Goal: Task Accomplishment & Management: Use online tool/utility

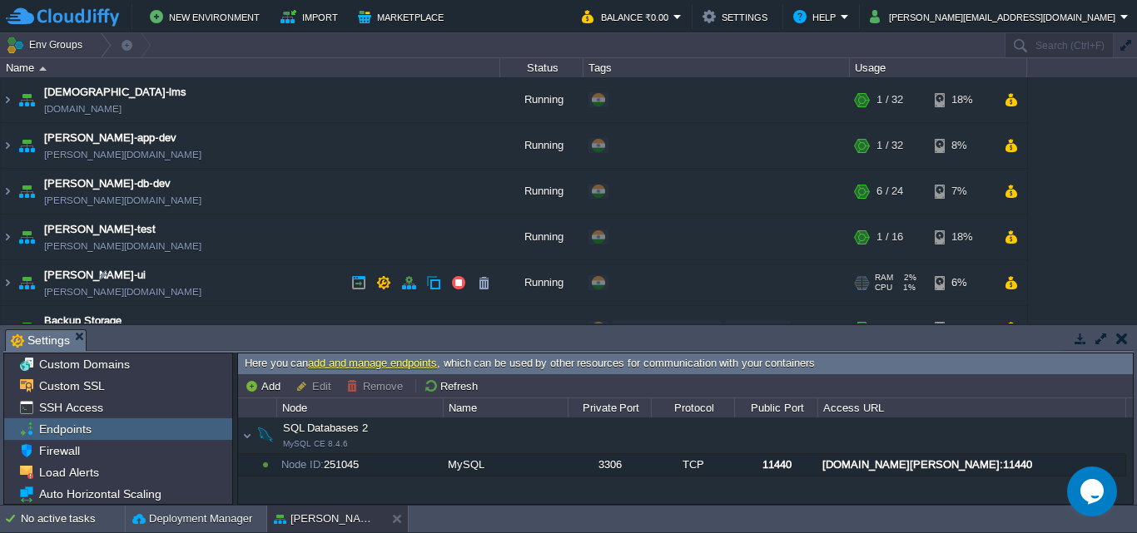
scroll to position [192, 0]
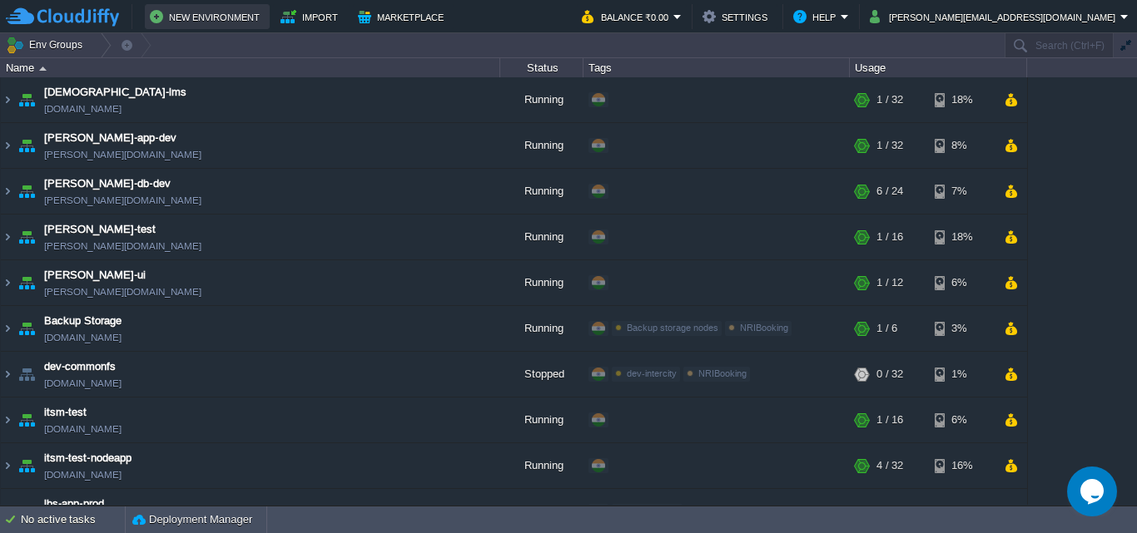
click at [217, 16] on button "New Environment" at bounding box center [207, 17] width 115 height 20
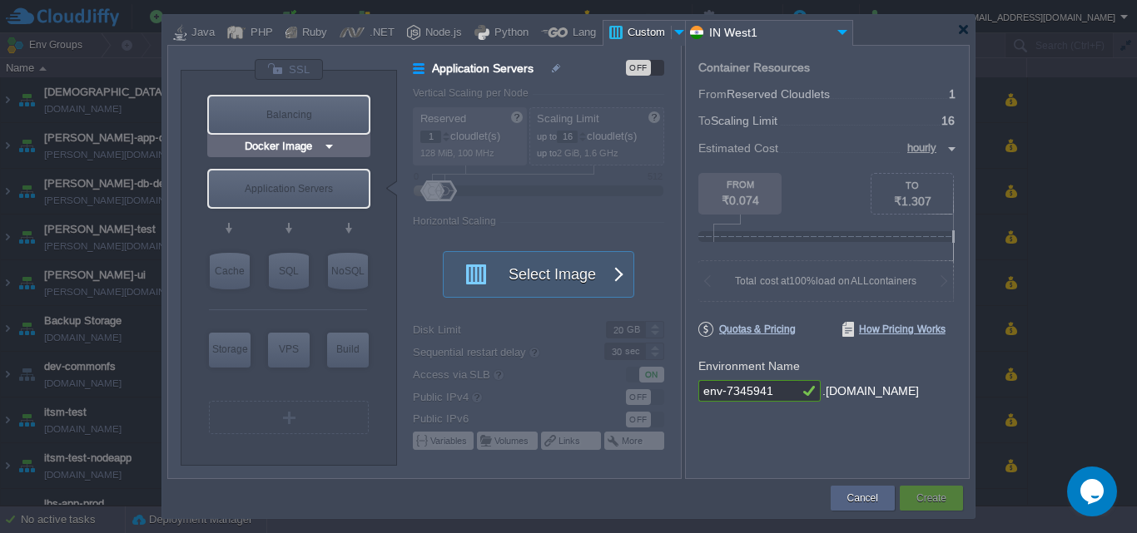
click at [307, 111] on div "Balancing" at bounding box center [289, 115] width 160 height 37
type input "Load Balancer"
type input "4"
type input "Select Image"
type input "Stateful"
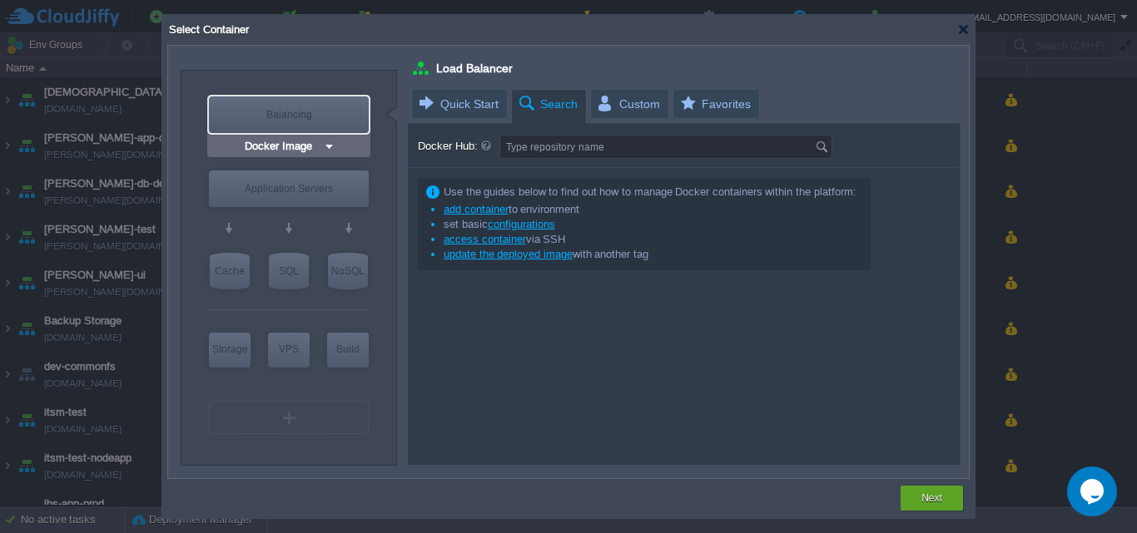
click at [324, 147] on img at bounding box center [329, 146] width 12 height 17
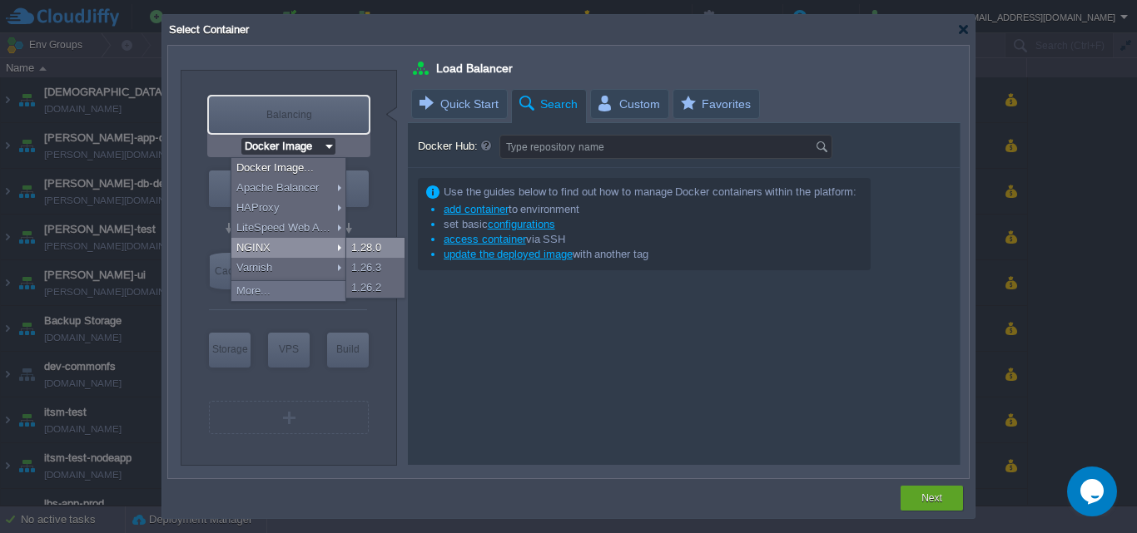
click at [362, 250] on div "1.28.0" at bounding box center [375, 248] width 58 height 20
type input "NGINX 1.28.0"
type input "1.28.0-almalin..."
type input "NGINX 1.28.0"
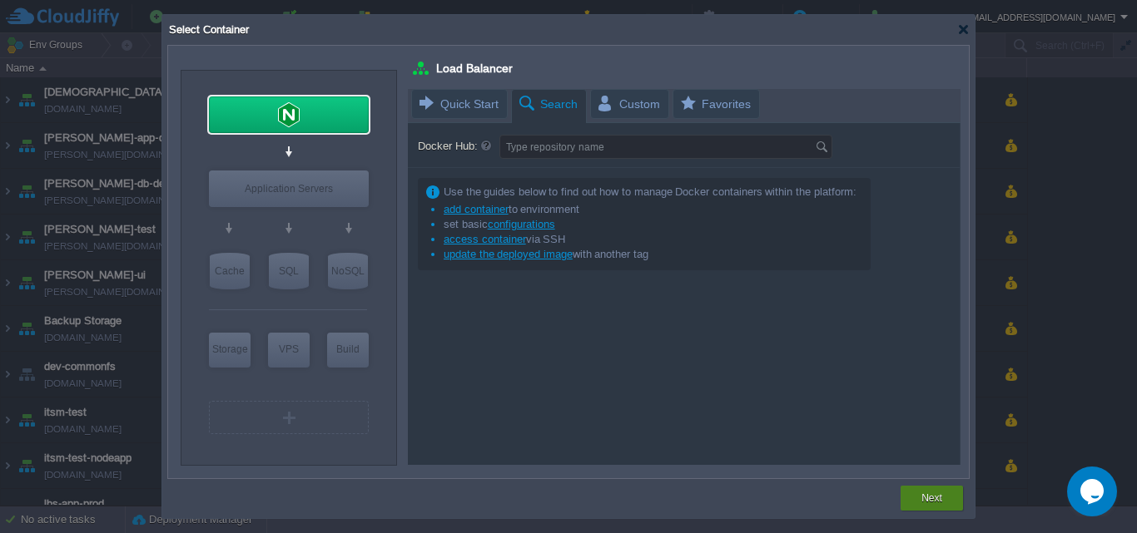
click at [933, 506] on button "Next" at bounding box center [931, 498] width 21 height 17
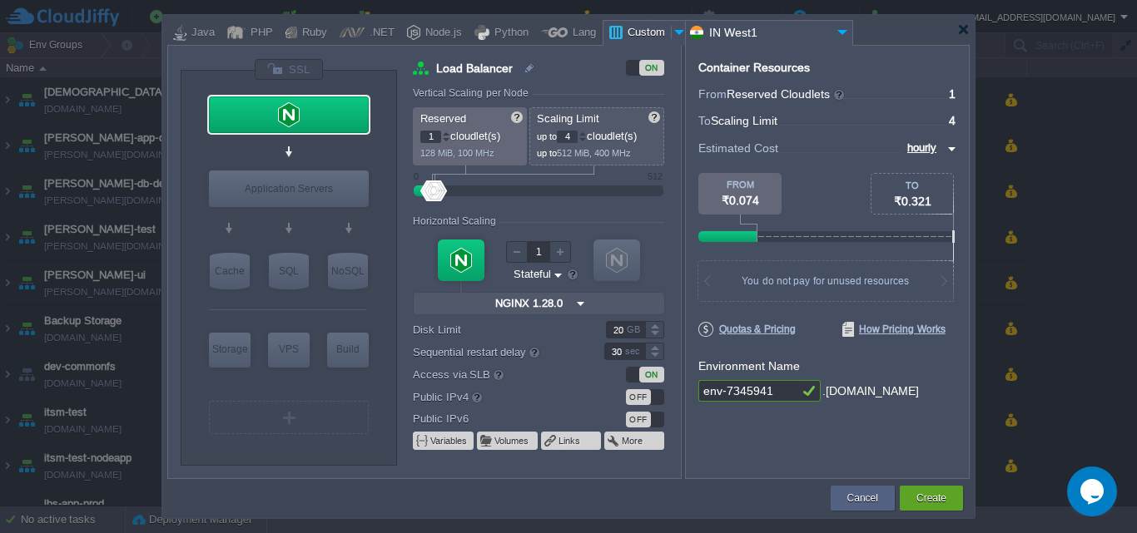
click at [577, 136] on input "4" at bounding box center [567, 137] width 21 height 12
type input "16"
drag, startPoint x: 435, startPoint y: 136, endPoint x: 401, endPoint y: 138, distance: 34.2
click at [401, 138] on div "Load Balancer ON Vertical Scaling per Node Reserved 1 cloudlet(s) 128 MiB, 100 …" at bounding box center [538, 268] width 283 height 419
type input "8"
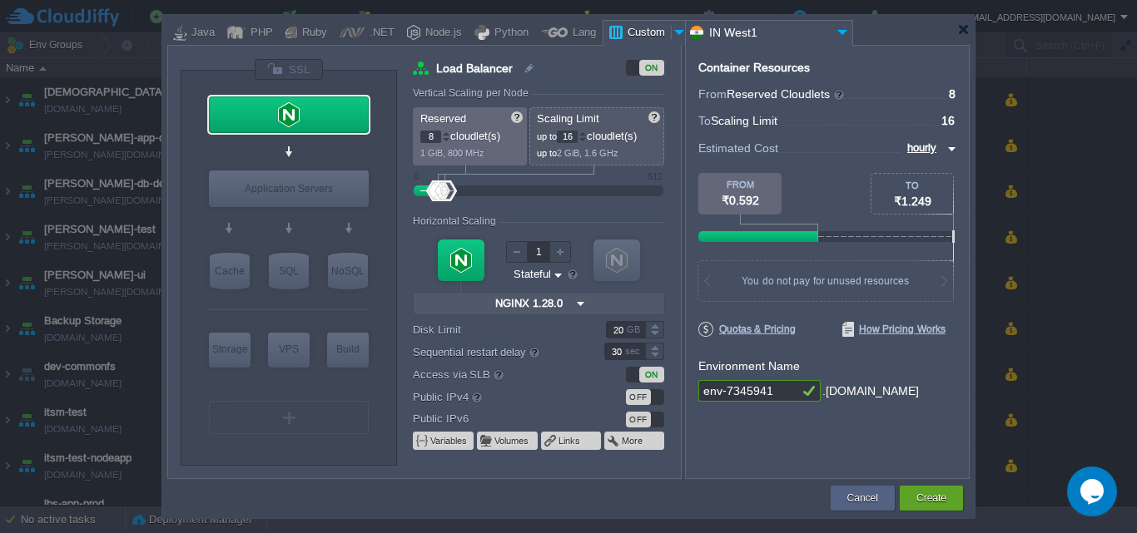
click at [781, 393] on input "env-7345941" at bounding box center [748, 391] width 100 height 22
type input "e"
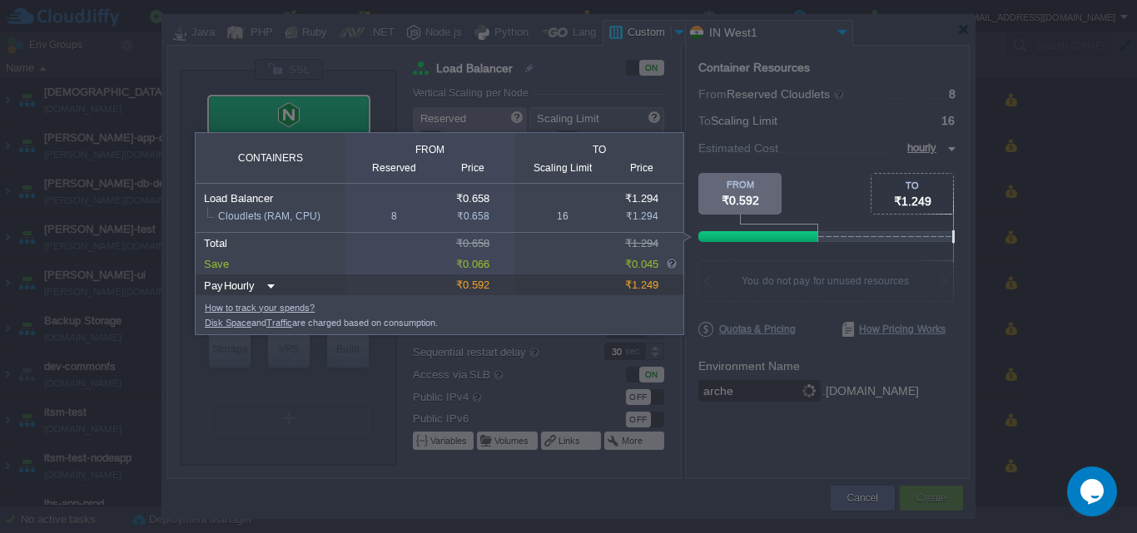
type input "[PERSON_NAME]"
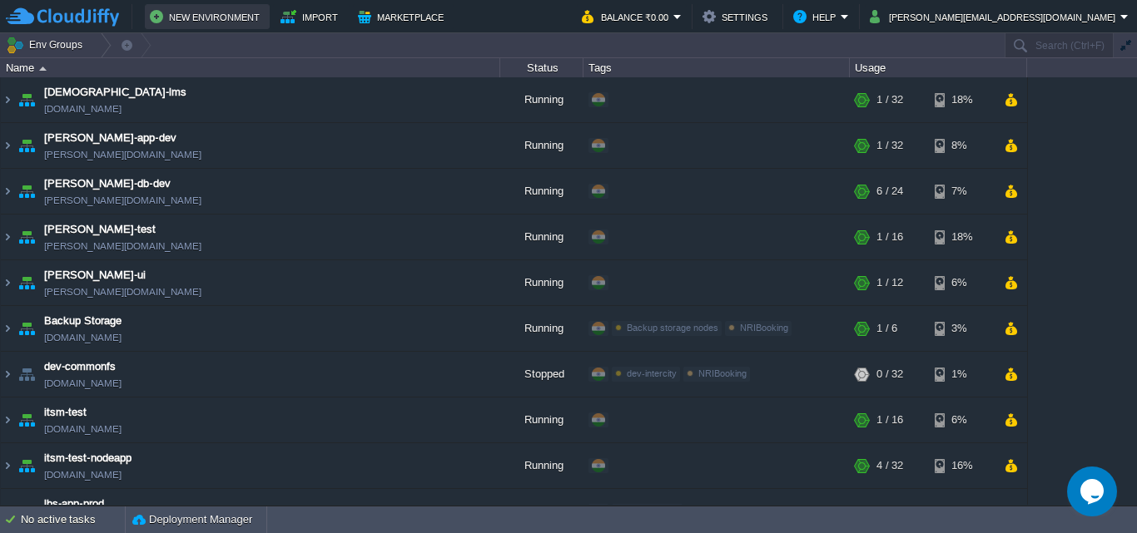
click at [235, 13] on button "New Environment" at bounding box center [207, 17] width 115 height 20
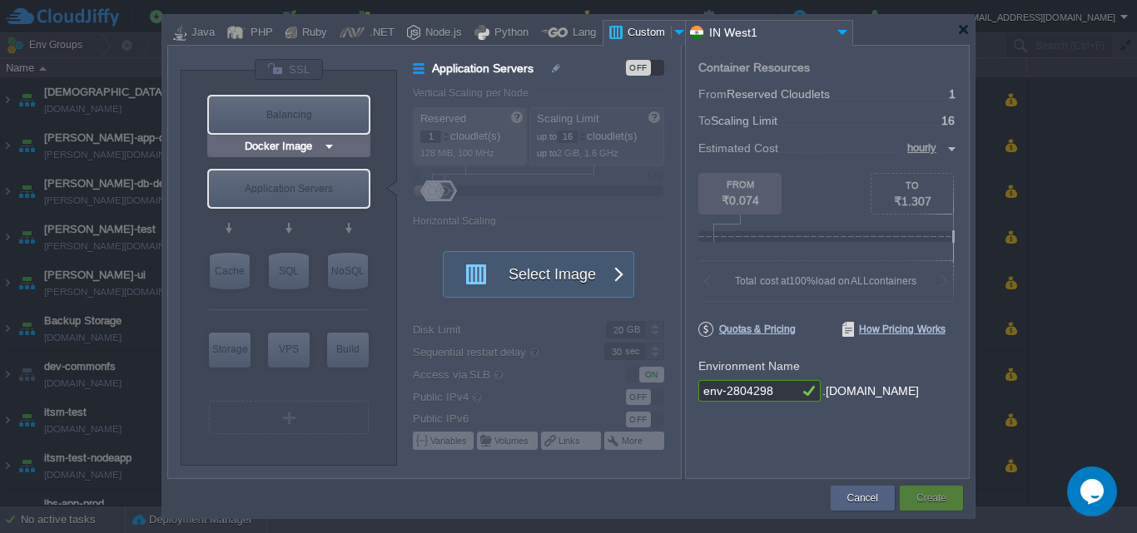
click at [332, 149] on img at bounding box center [329, 146] width 12 height 17
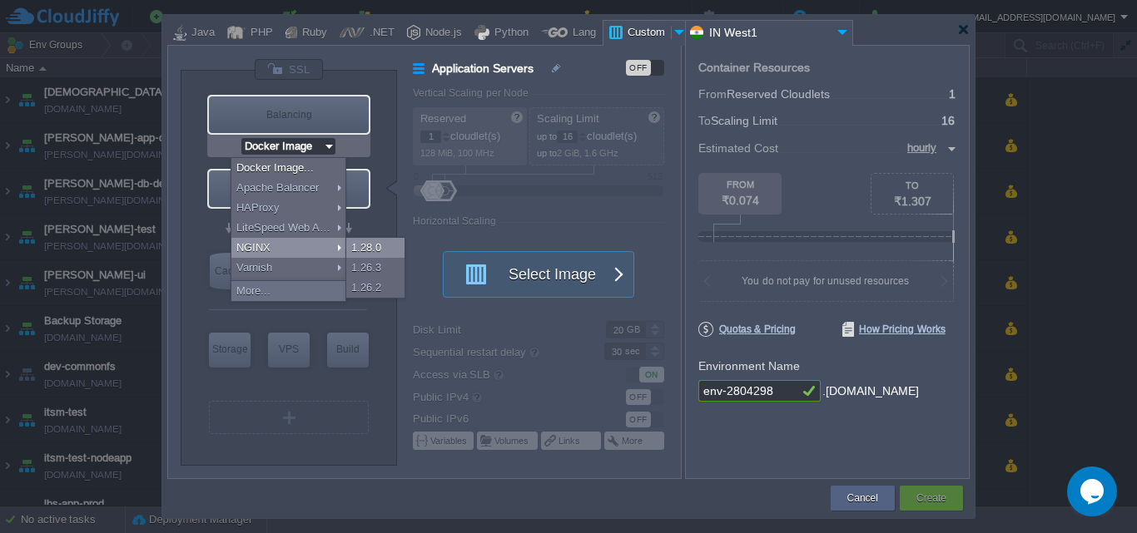
click at [373, 245] on div "1.28.0" at bounding box center [375, 248] width 58 height 20
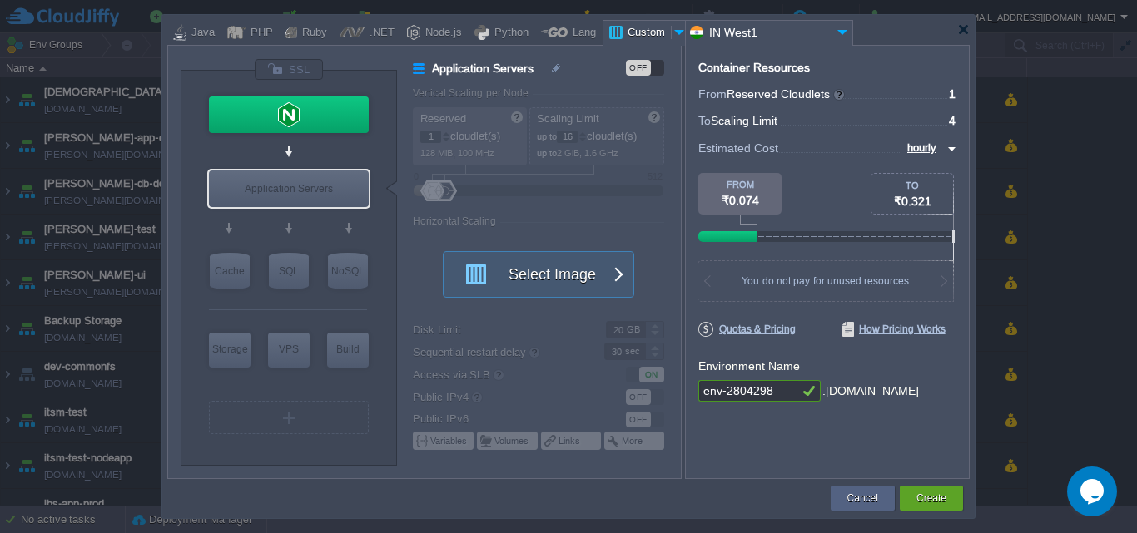
type input "NGINX 1.28.0"
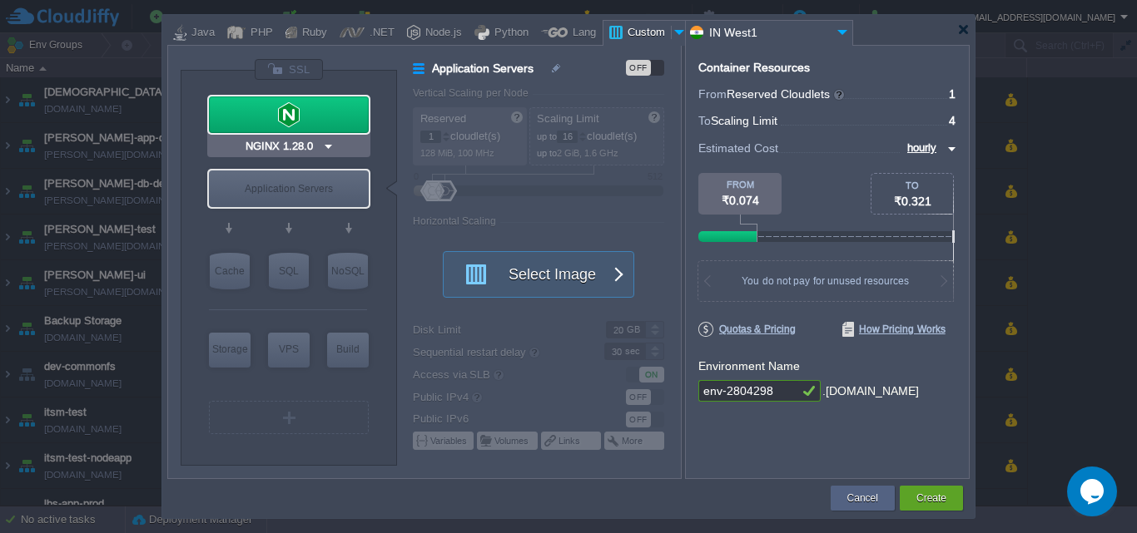
click at [302, 123] on div at bounding box center [289, 115] width 160 height 37
type input "Load Balancer"
type input "4"
type input "NGINX 1.28.0"
type input "1.28.0-almalin..."
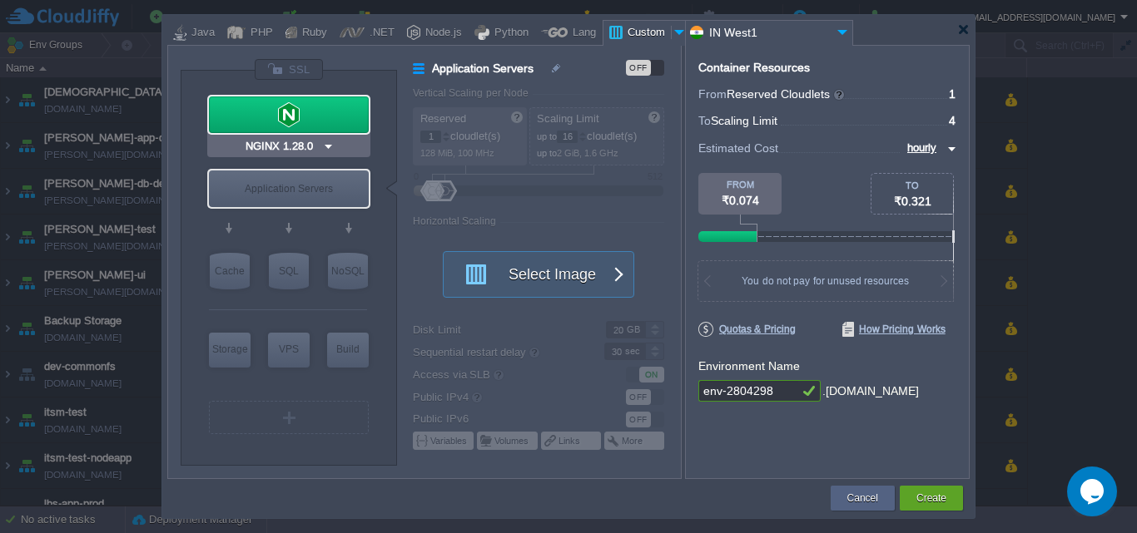
type input "Stateful"
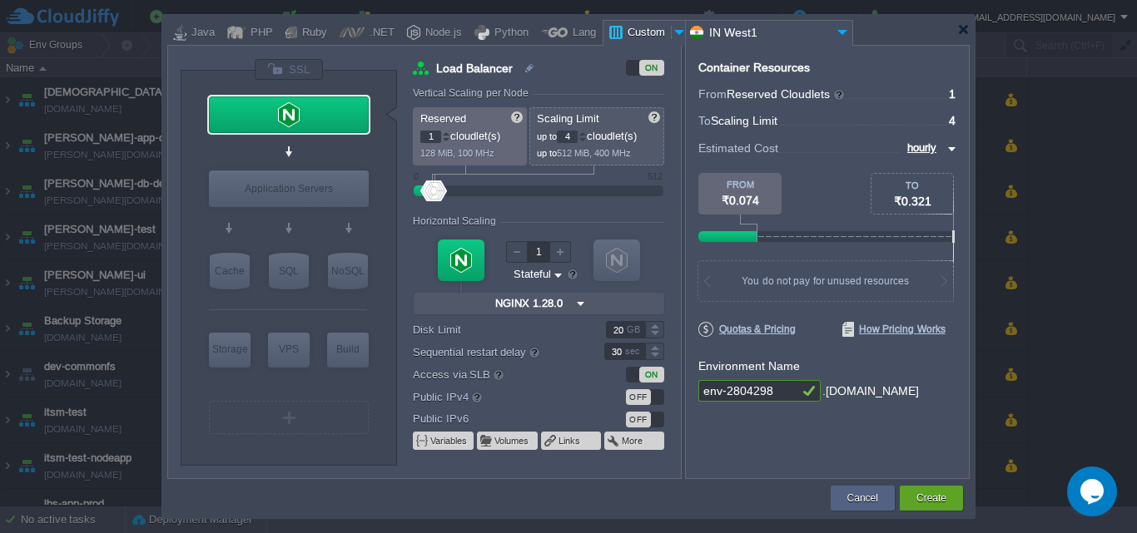
click at [572, 134] on input "4" at bounding box center [567, 137] width 21 height 12
click at [438, 132] on input "1" at bounding box center [430, 137] width 21 height 12
type input "16"
type input "8"
click at [782, 387] on input "env-2804298" at bounding box center [748, 391] width 100 height 22
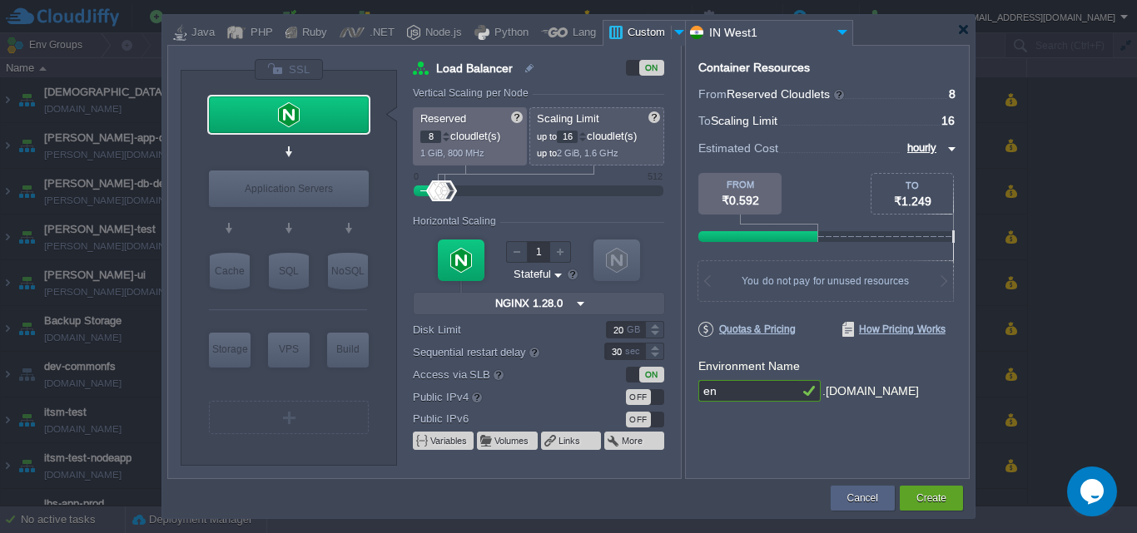
type input "e"
type input "[PERSON_NAME]-dev"
click at [657, 394] on div "OFF" at bounding box center [645, 397] width 38 height 16
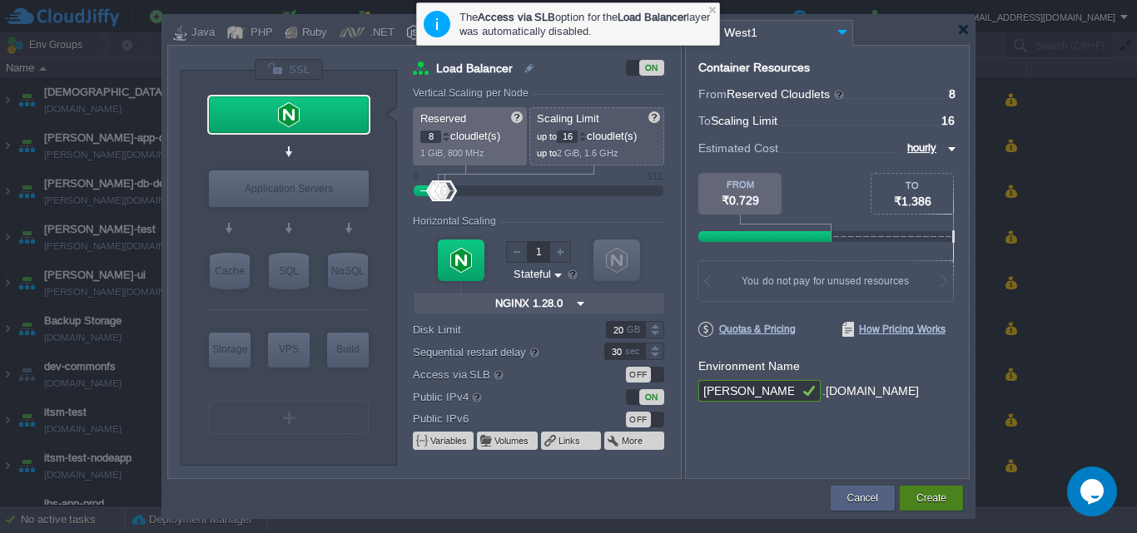
click at [938, 495] on button "Create" at bounding box center [931, 498] width 30 height 17
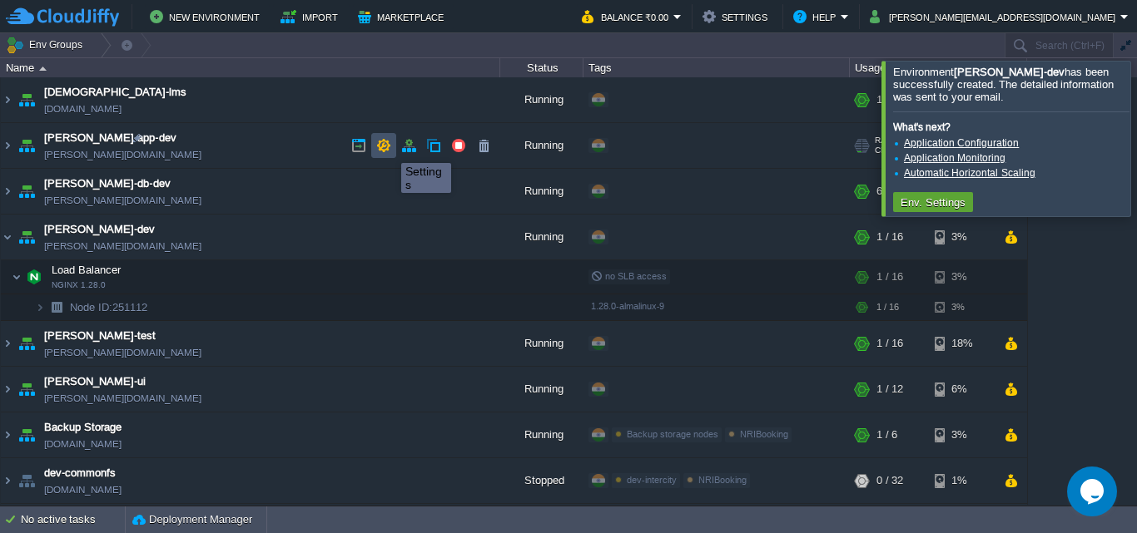
click at [389, 148] on button "button" at bounding box center [383, 145] width 15 height 15
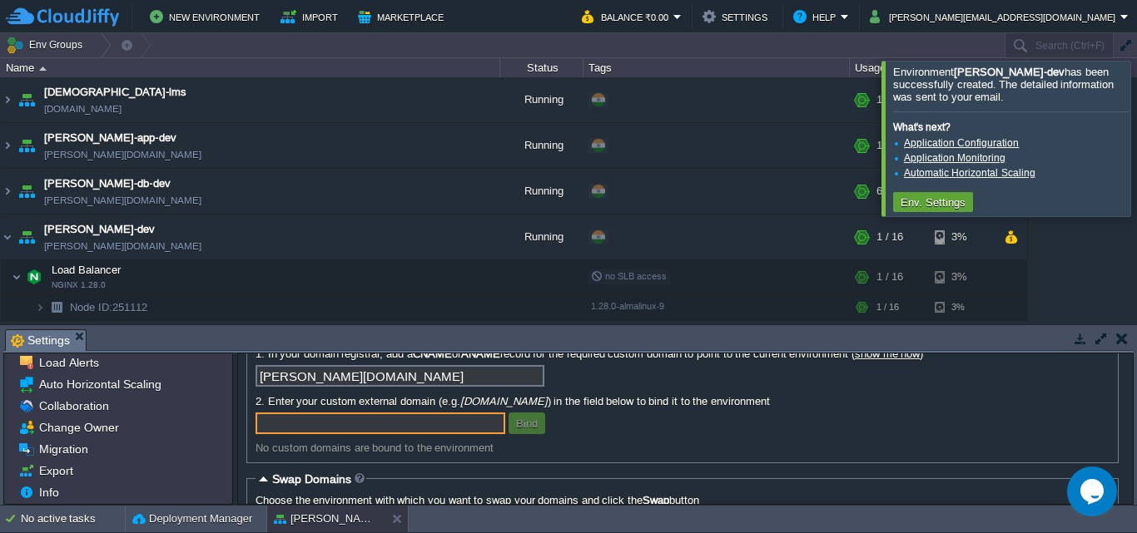
scroll to position [0, 0]
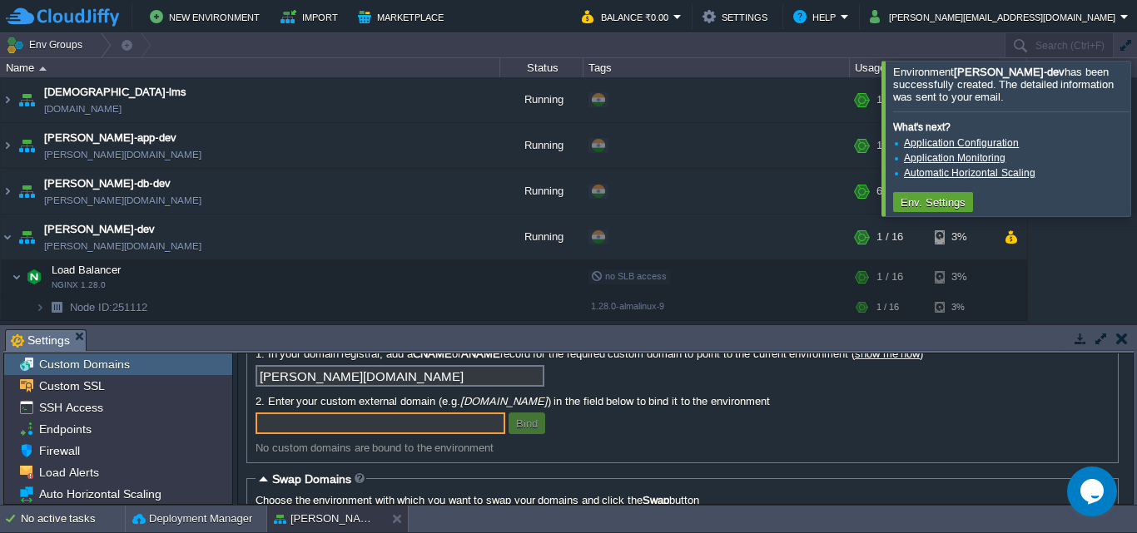
click at [80, 341] on em "Settings" at bounding box center [48, 340] width 75 height 21
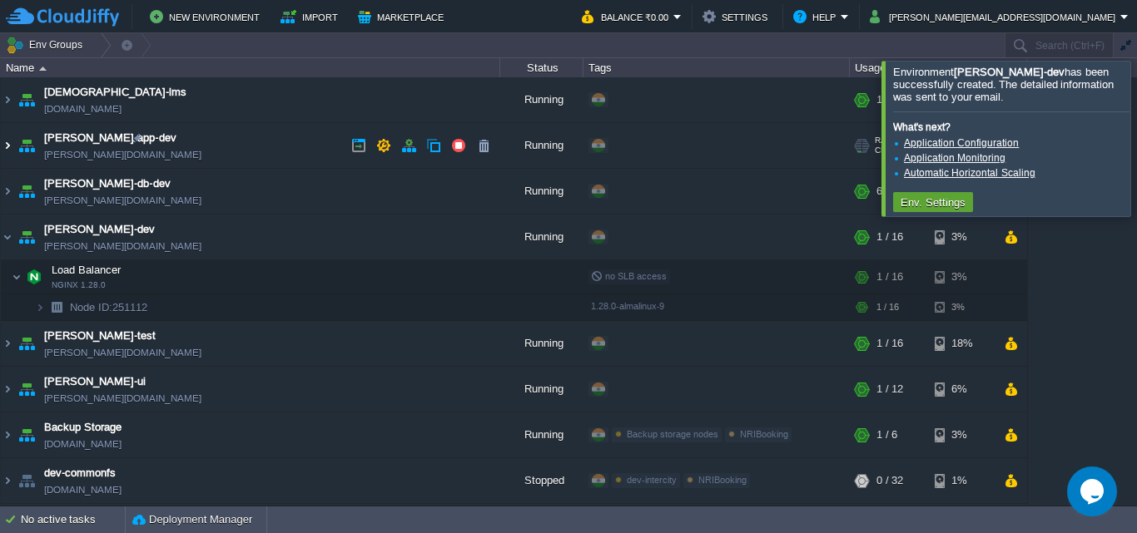
click at [8, 144] on img at bounding box center [7, 145] width 13 height 45
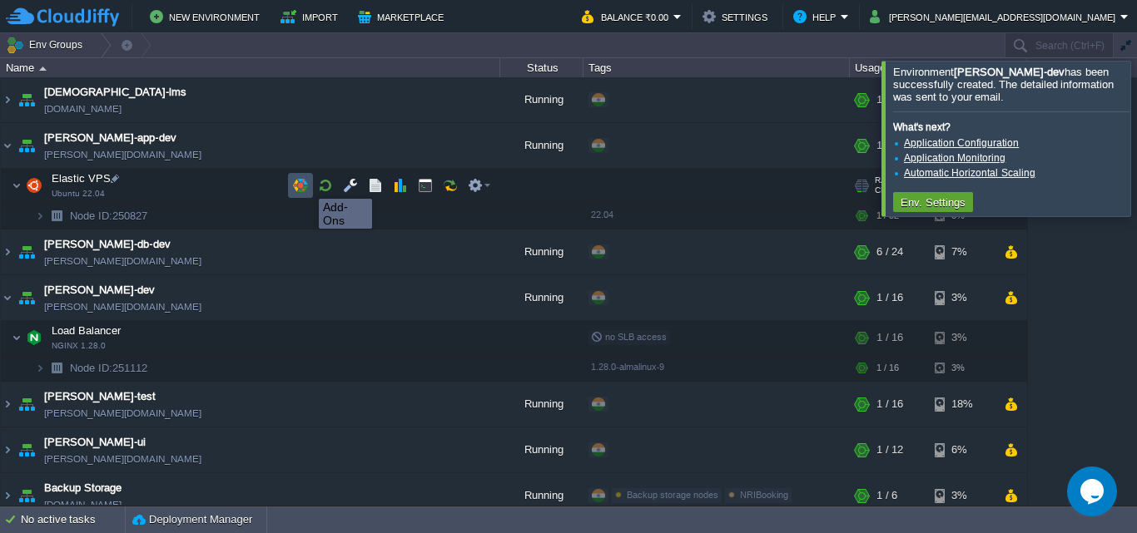
click at [305, 183] on button "button" at bounding box center [300, 185] width 15 height 15
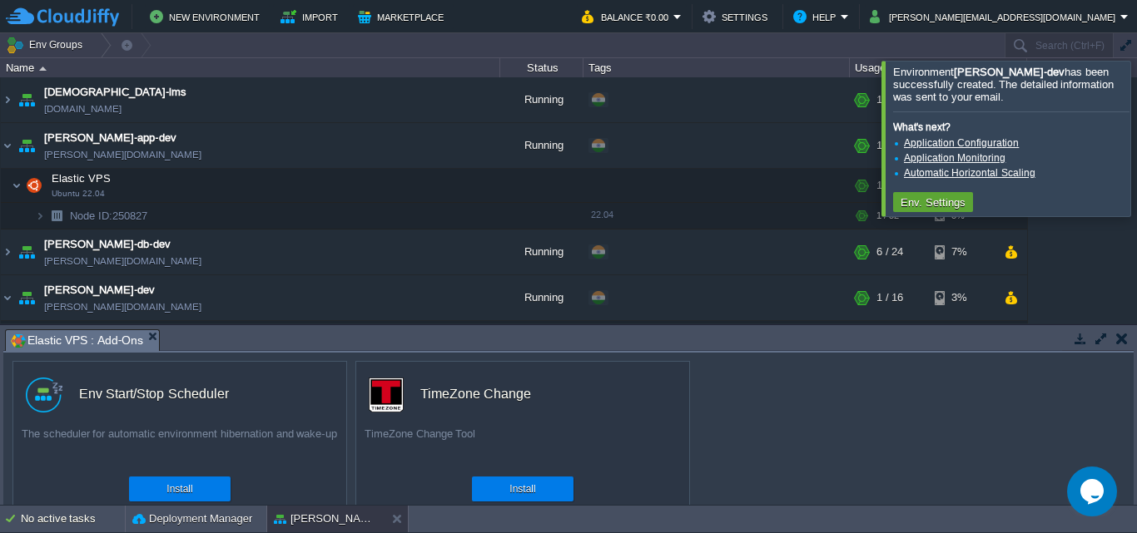
click at [1136, 142] on div at bounding box center [1157, 138] width 0 height 155
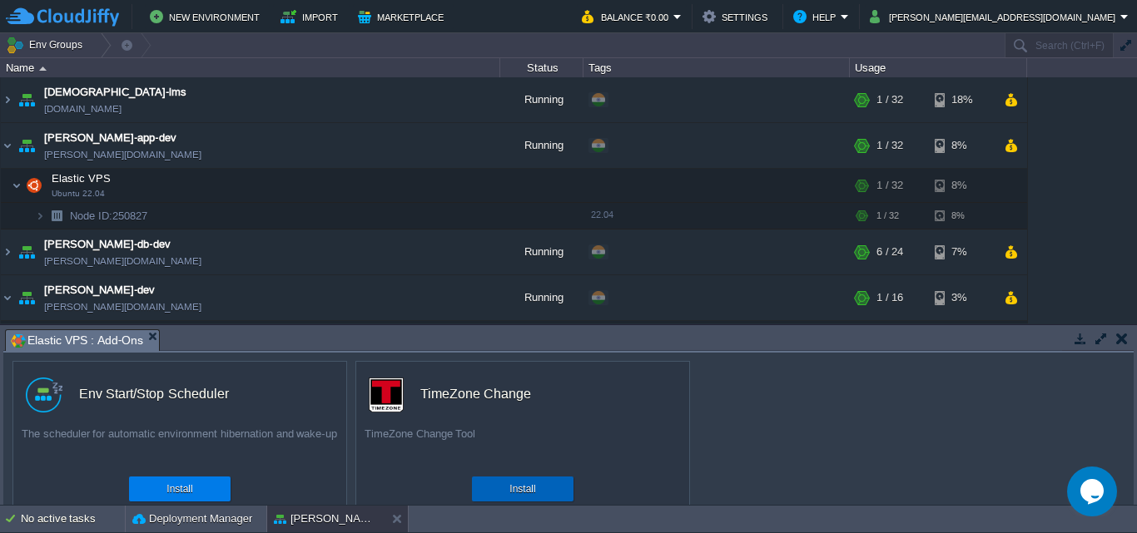
click at [531, 486] on button "Install" at bounding box center [522, 489] width 26 height 17
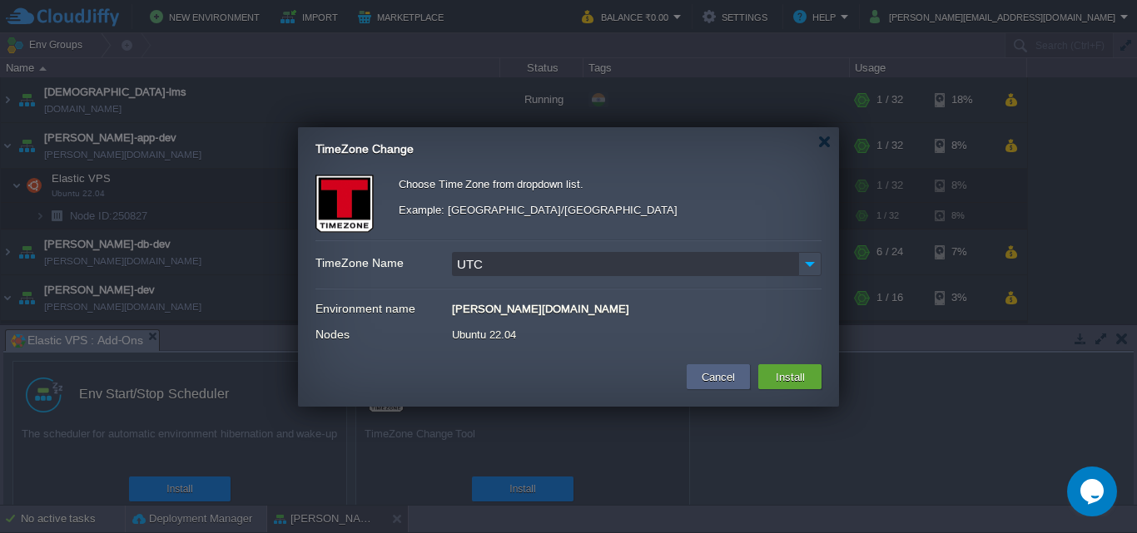
click at [701, 266] on input "UTC" at bounding box center [625, 264] width 346 height 24
type input "U"
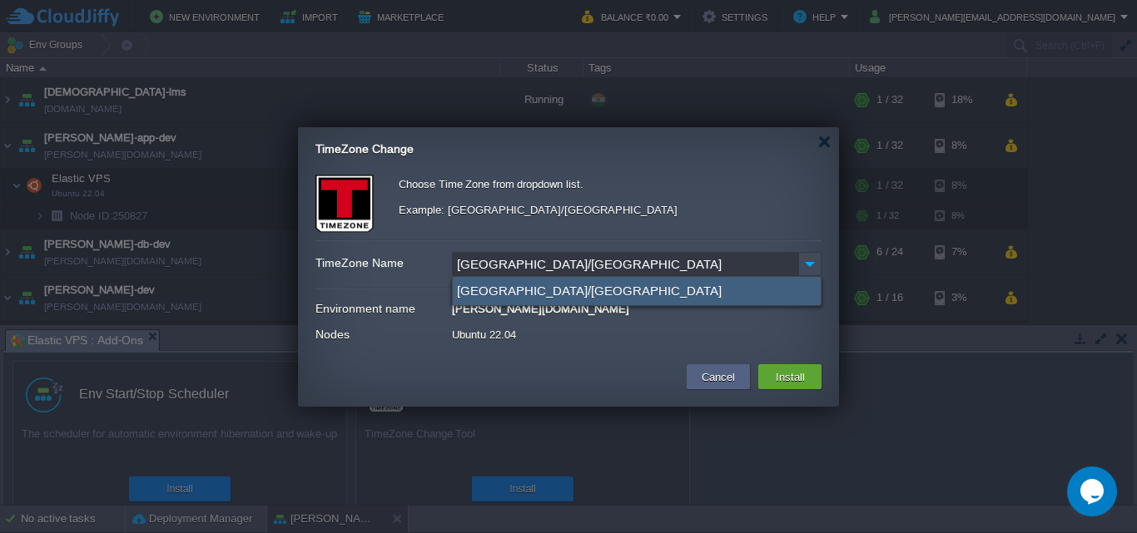
type input "[GEOGRAPHIC_DATA]/[GEOGRAPHIC_DATA]"
click at [564, 286] on div "[GEOGRAPHIC_DATA]/[GEOGRAPHIC_DATA]" at bounding box center [637, 291] width 368 height 28
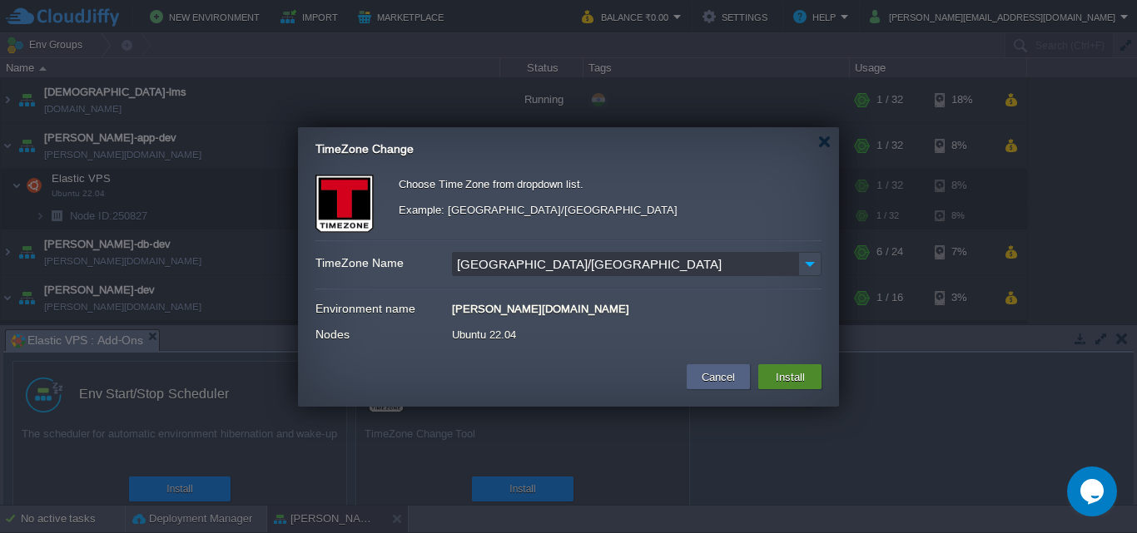
click at [785, 380] on button "Install" at bounding box center [789, 377] width 39 height 20
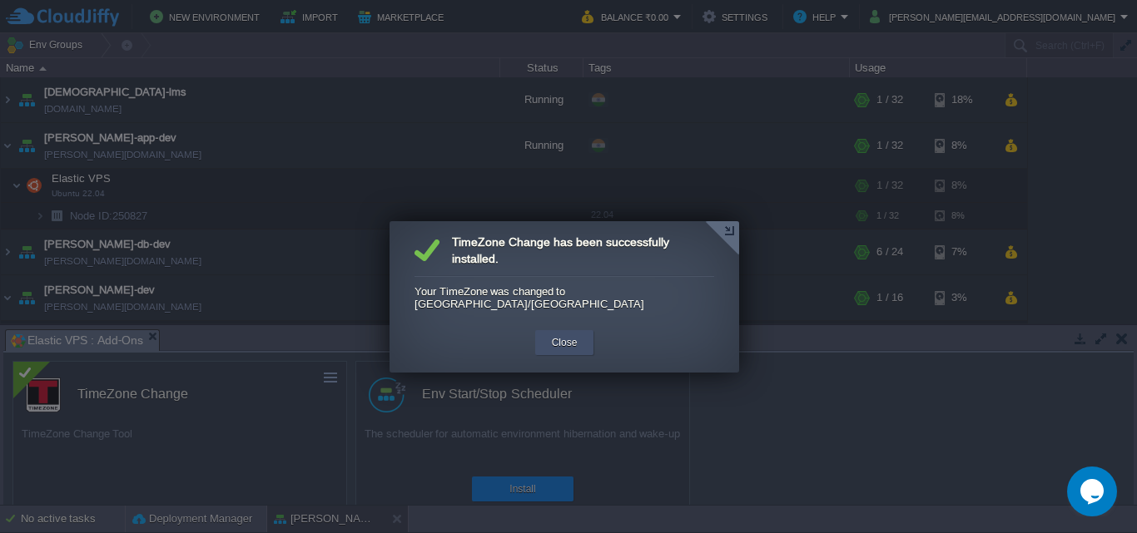
click at [577, 334] on button "Close" at bounding box center [565, 342] width 26 height 17
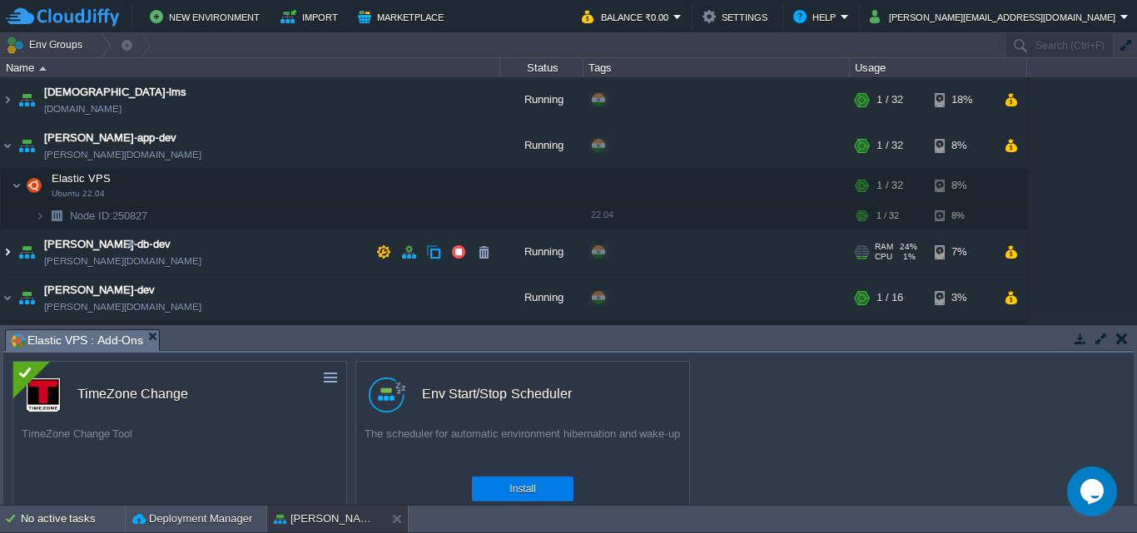
click at [9, 250] on img at bounding box center [7, 252] width 13 height 45
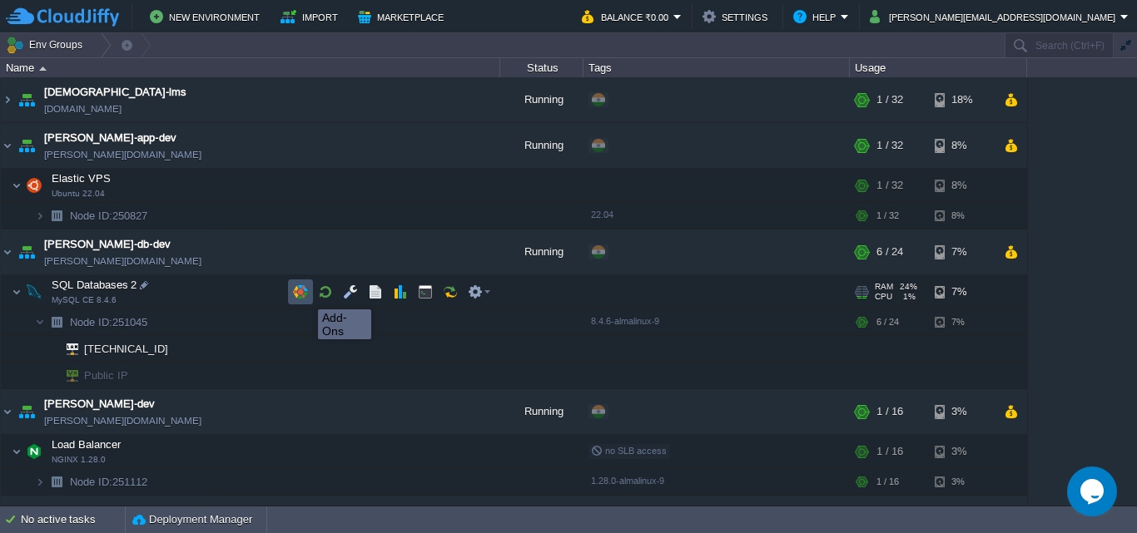
click at [305, 295] on button "button" at bounding box center [300, 292] width 15 height 15
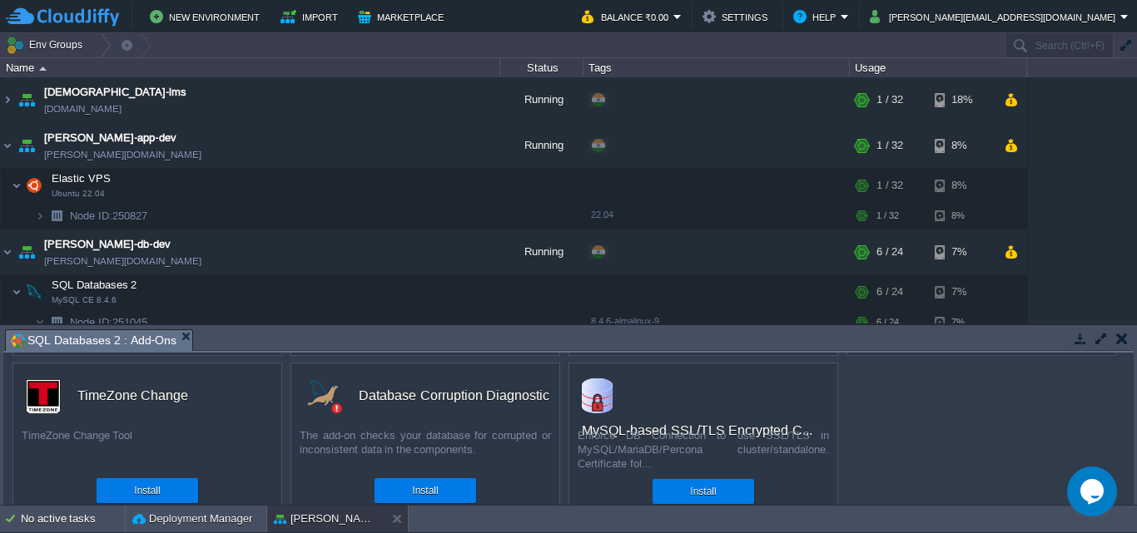
scroll to position [183, 0]
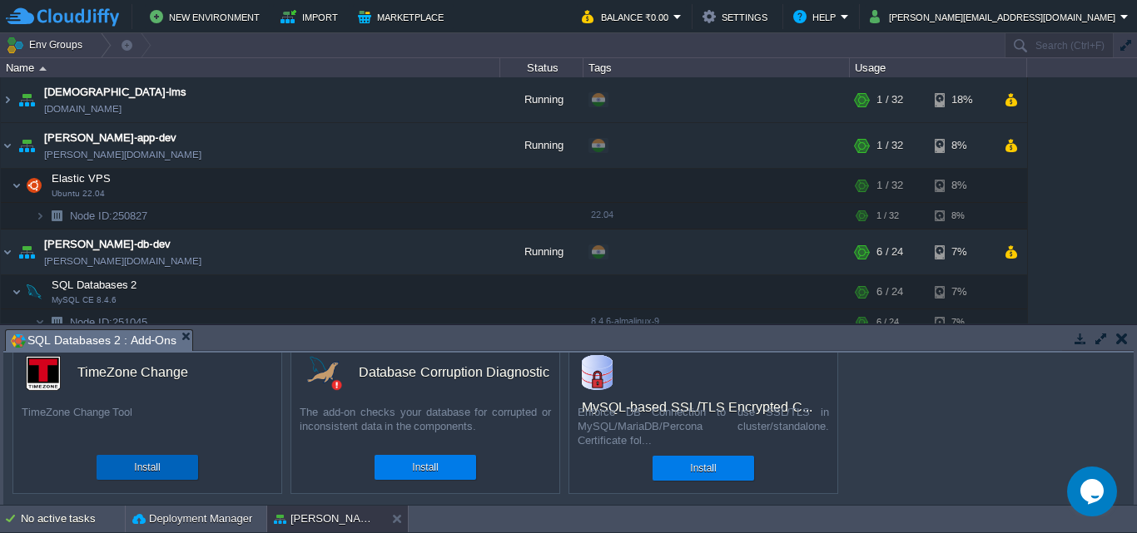
click at [176, 463] on div "Install" at bounding box center [147, 467] width 77 height 25
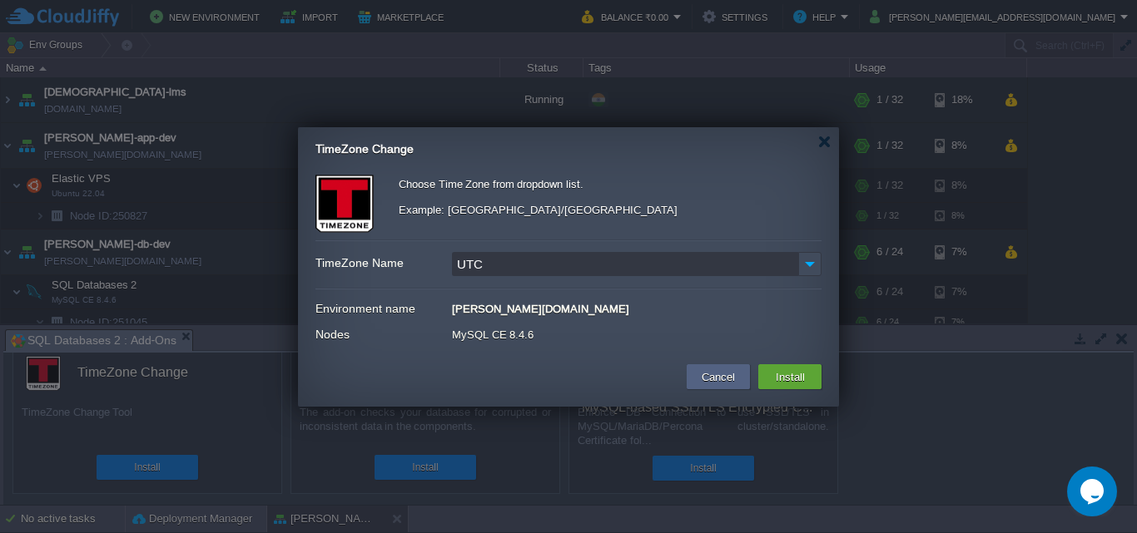
click at [654, 261] on input "UTC" at bounding box center [625, 264] width 346 height 24
type input "U"
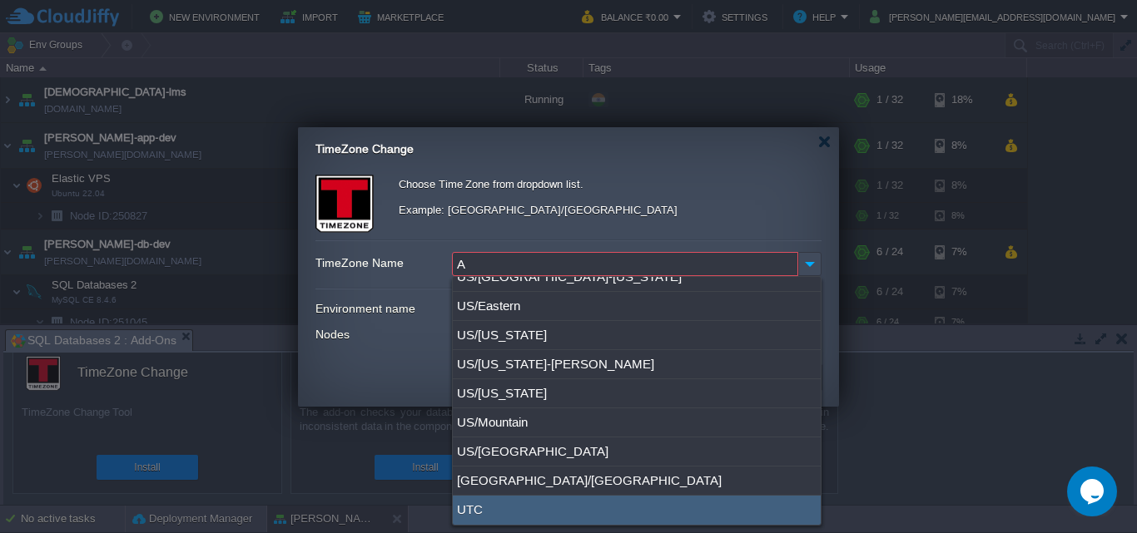
scroll to position [0, 0]
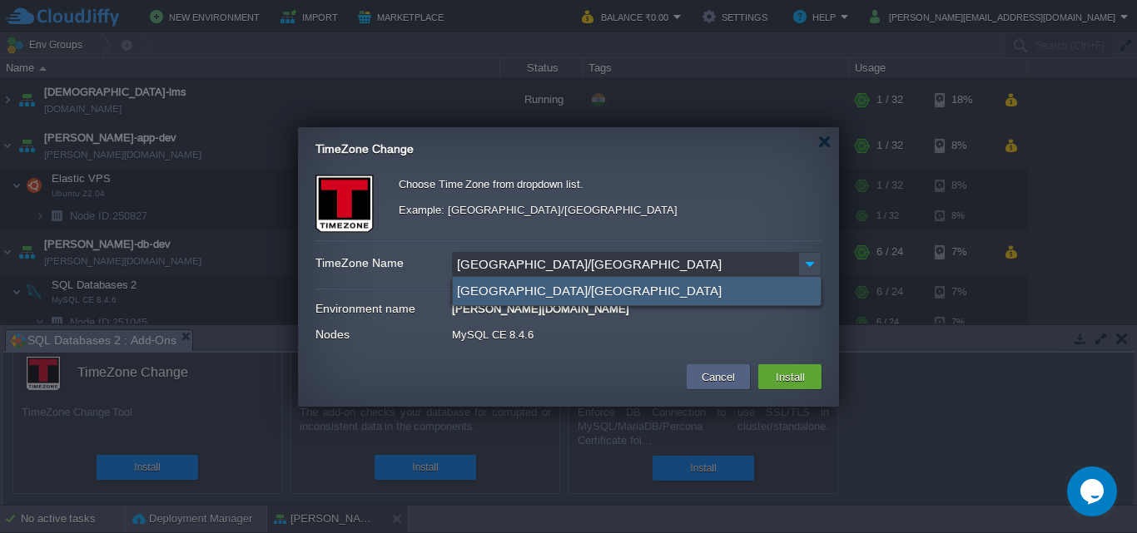
type input "[GEOGRAPHIC_DATA]/[GEOGRAPHIC_DATA]"
click at [562, 285] on div "[GEOGRAPHIC_DATA]/[GEOGRAPHIC_DATA]" at bounding box center [637, 291] width 368 height 28
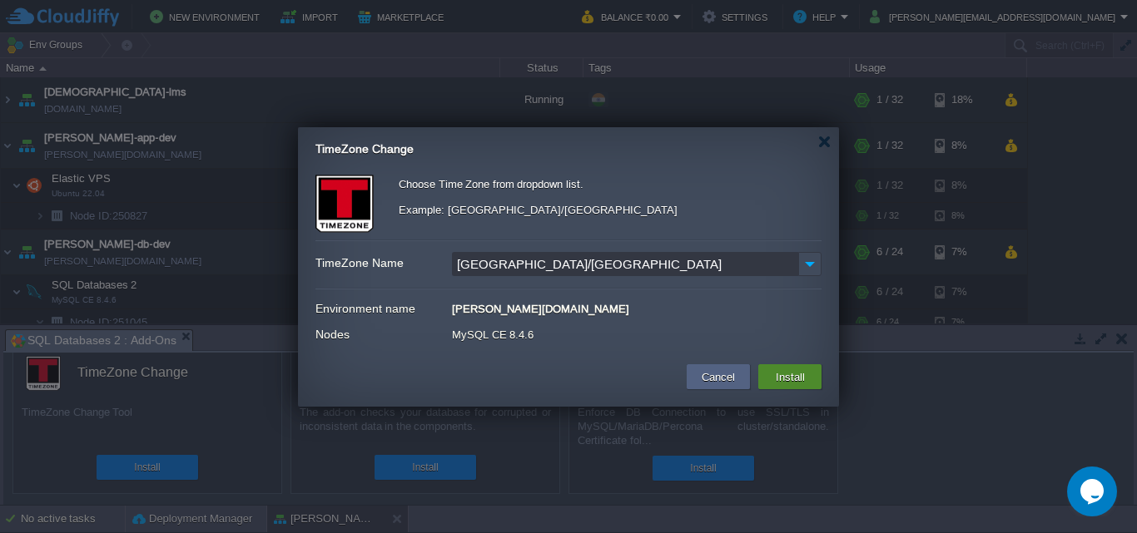
click at [785, 374] on button "Install" at bounding box center [789, 377] width 39 height 20
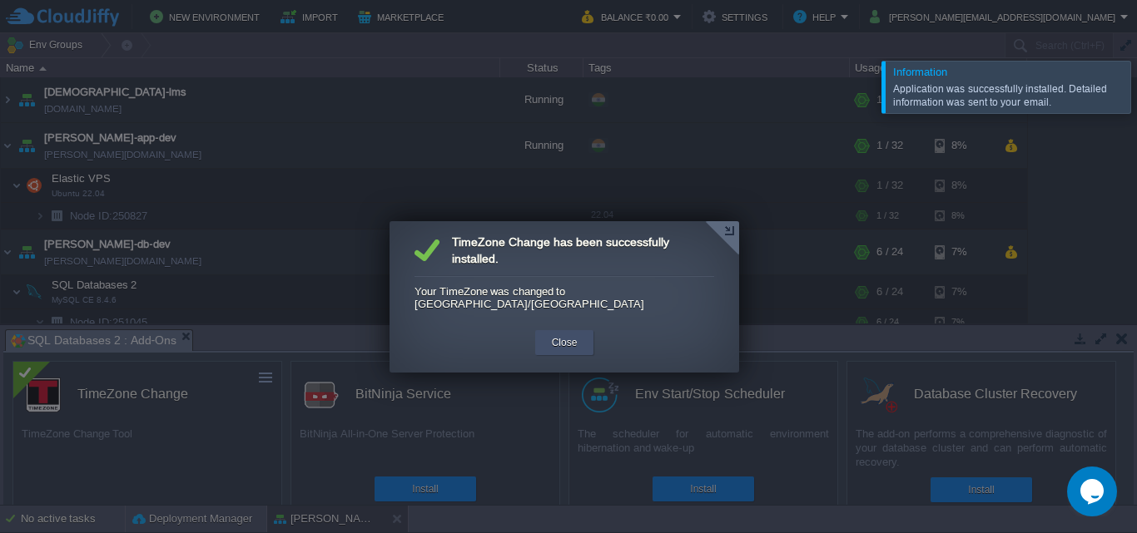
click at [567, 334] on button "Close" at bounding box center [565, 342] width 26 height 17
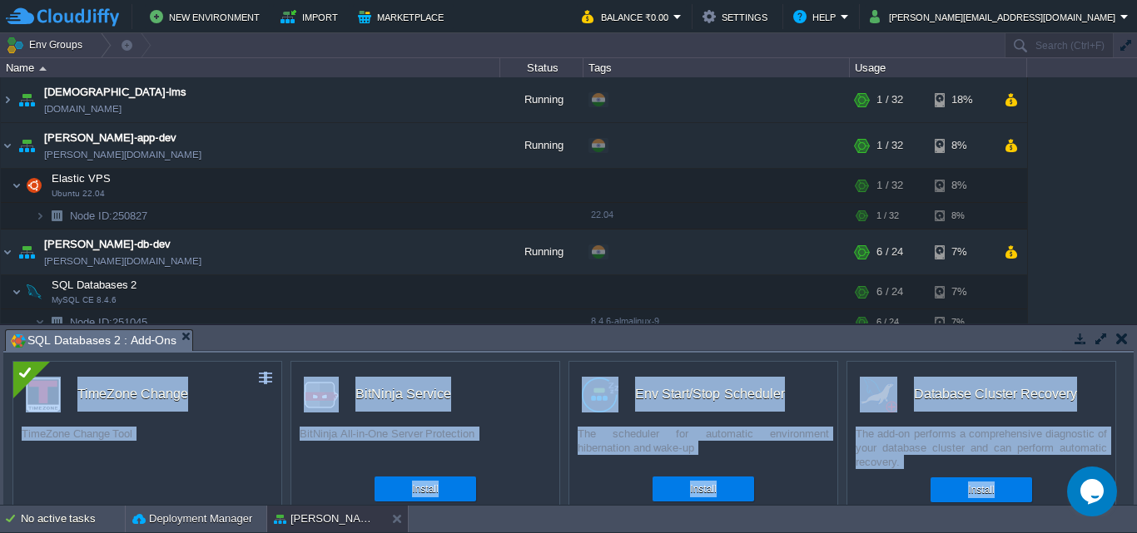
drag, startPoint x: 1133, startPoint y: 394, endPoint x: 1126, endPoint y: 458, distance: 63.7
click at [1126, 458] on div "Tasks Activity Log Archive Git / SVN SQL Databases 2 : Add-Ons No items to disp…" at bounding box center [568, 415] width 1137 height 180
click at [1087, 394] on div "Database Cluster Recovery" at bounding box center [987, 394] width 255 height 35
drag, startPoint x: 1135, startPoint y: 392, endPoint x: 1122, endPoint y: 456, distance: 65.3
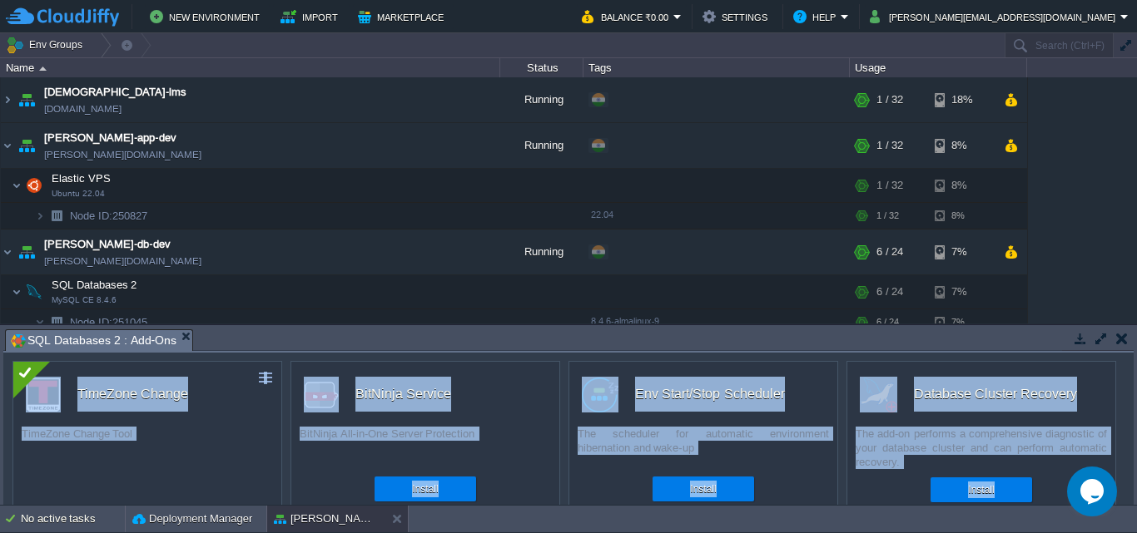
click at [1122, 456] on div "Tasks Activity Log Archive Git / SVN SQL Databases 2 : Add-Ons No items to disp…" at bounding box center [568, 415] width 1137 height 180
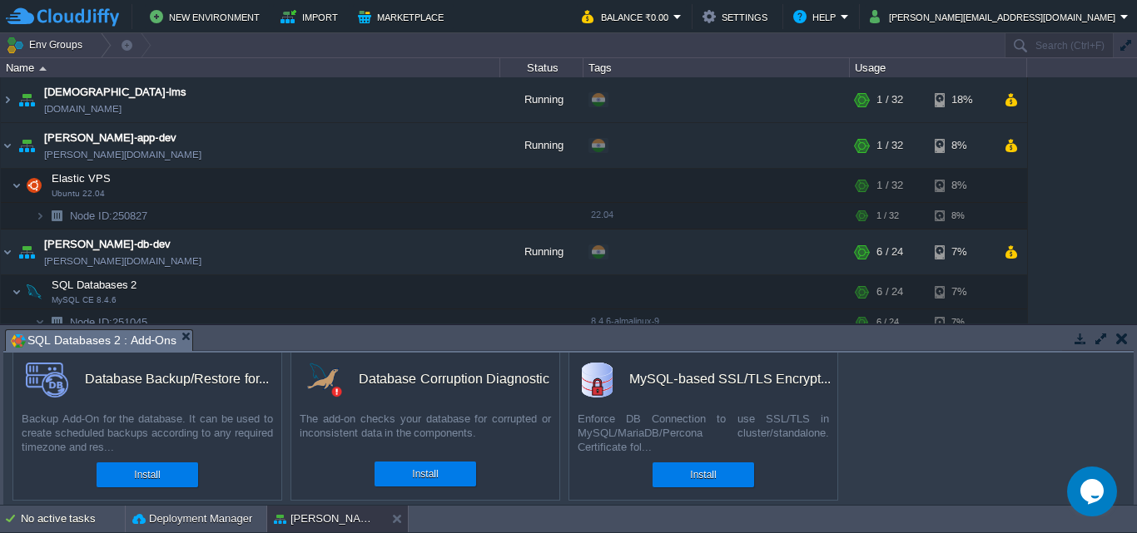
scroll to position [183, 0]
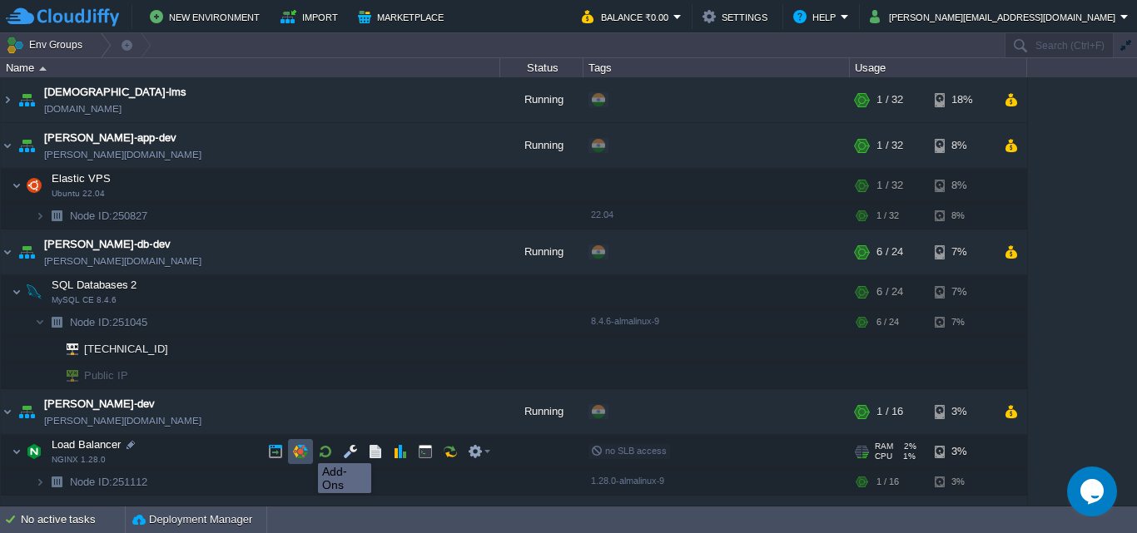
click at [305, 448] on button "button" at bounding box center [300, 451] width 15 height 15
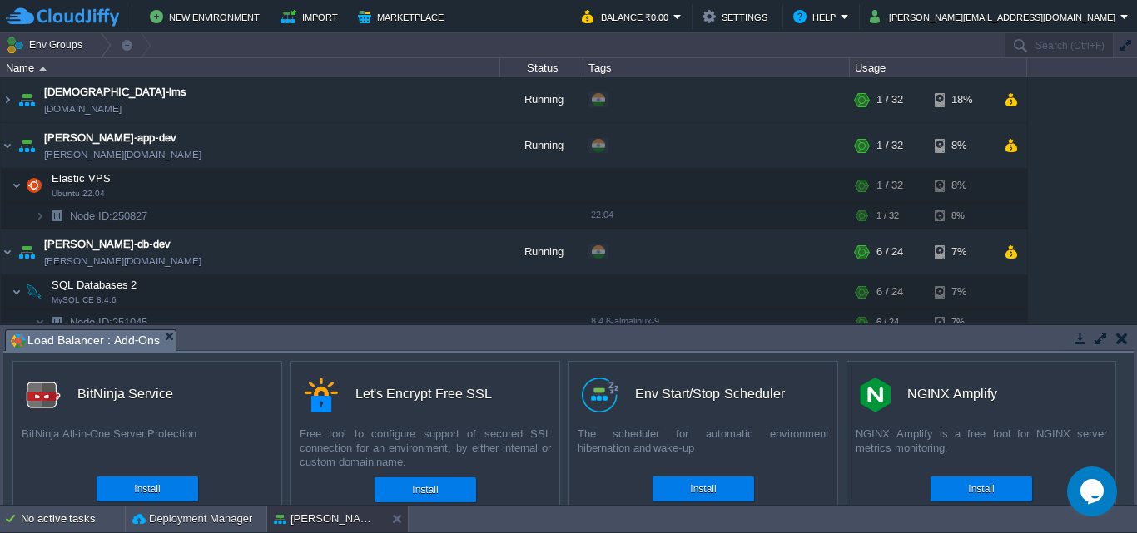
scroll to position [133, 0]
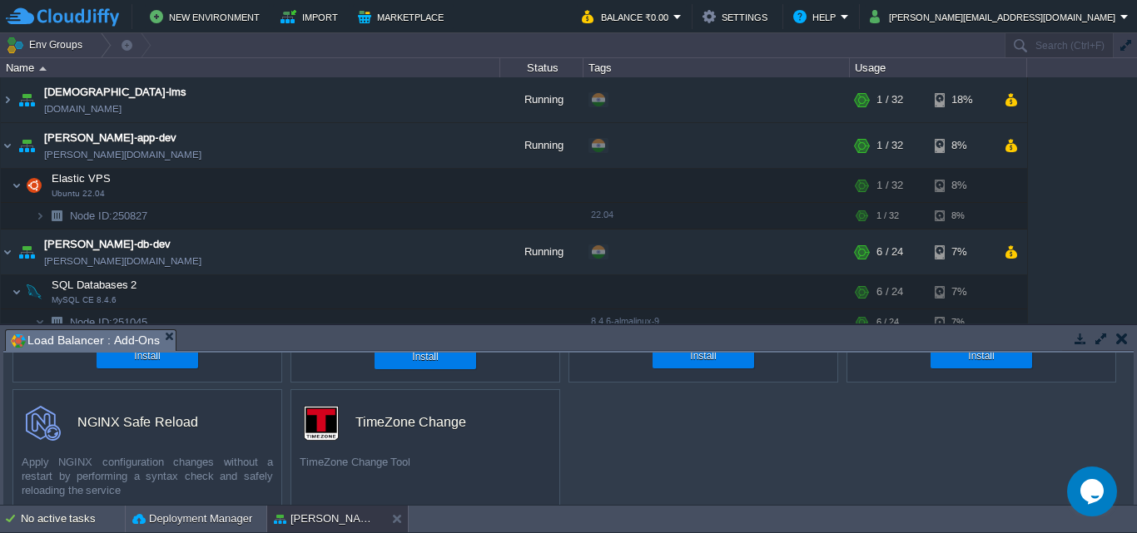
click at [1134, 493] on div "Tasks Activity Log Archive Git / SVN Load Balancer : Add-Ons No items to displa…" at bounding box center [568, 415] width 1137 height 180
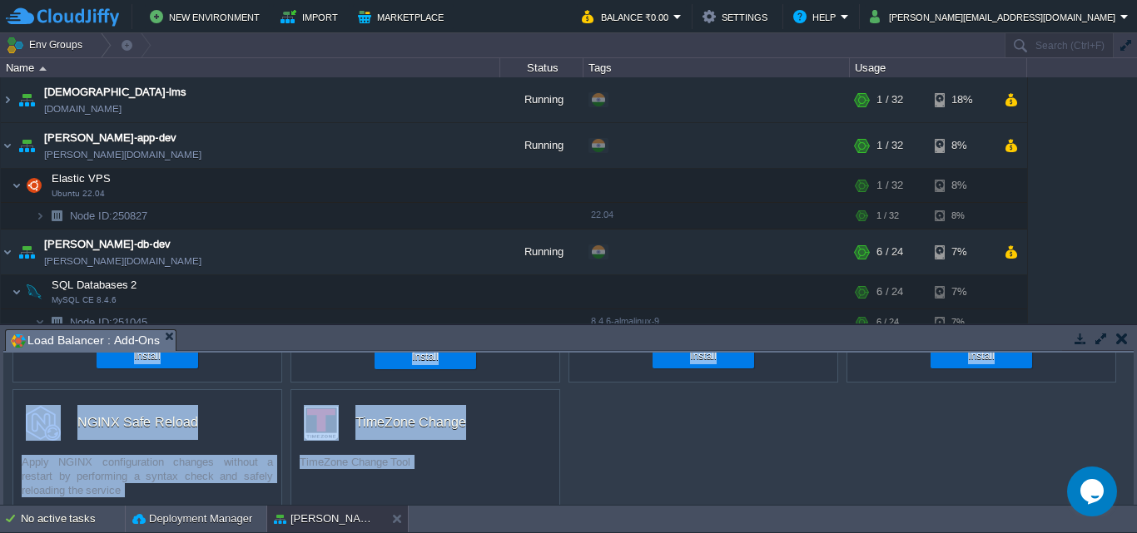
scroll to position [183, 0]
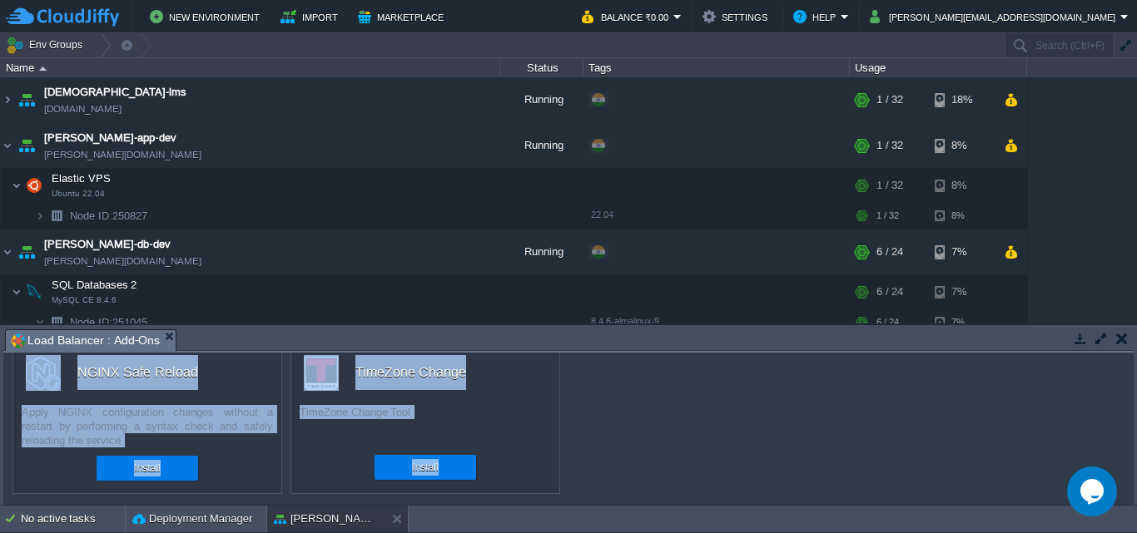
drag, startPoint x: 1134, startPoint y: 451, endPoint x: 1132, endPoint y: 499, distance: 48.3
click at [1132, 499] on div "Tasks Activity Log Archive Git / SVN Load Balancer : Add-Ons No items to displa…" at bounding box center [568, 415] width 1137 height 180
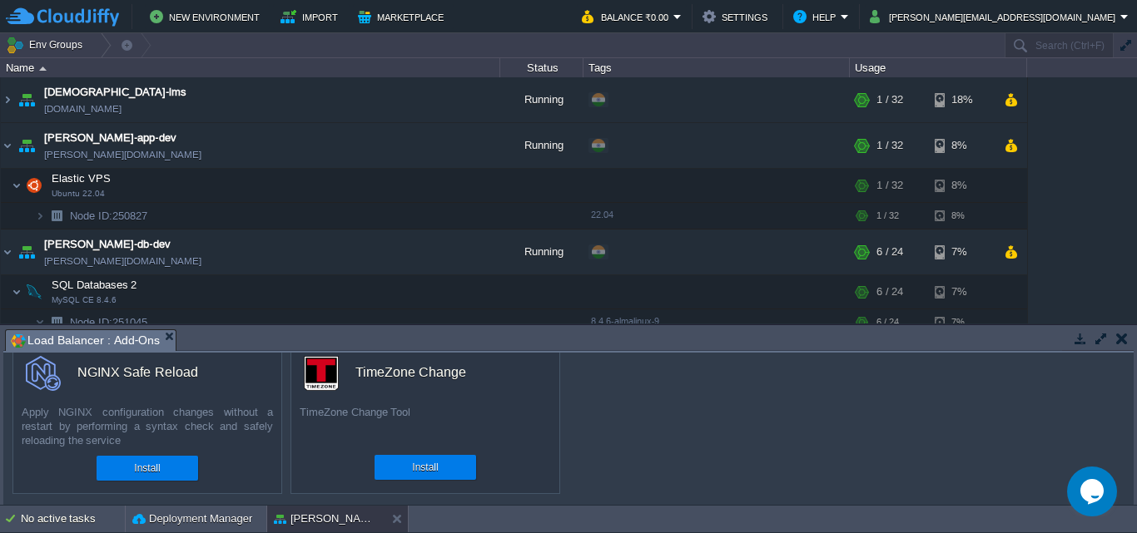
click at [608, 437] on div "custom BitNinja Service BitNinja All-in-One Server Protection Install custom Le…" at bounding box center [568, 429] width 1130 height 152
click at [433, 467] on button "Install" at bounding box center [425, 467] width 26 height 17
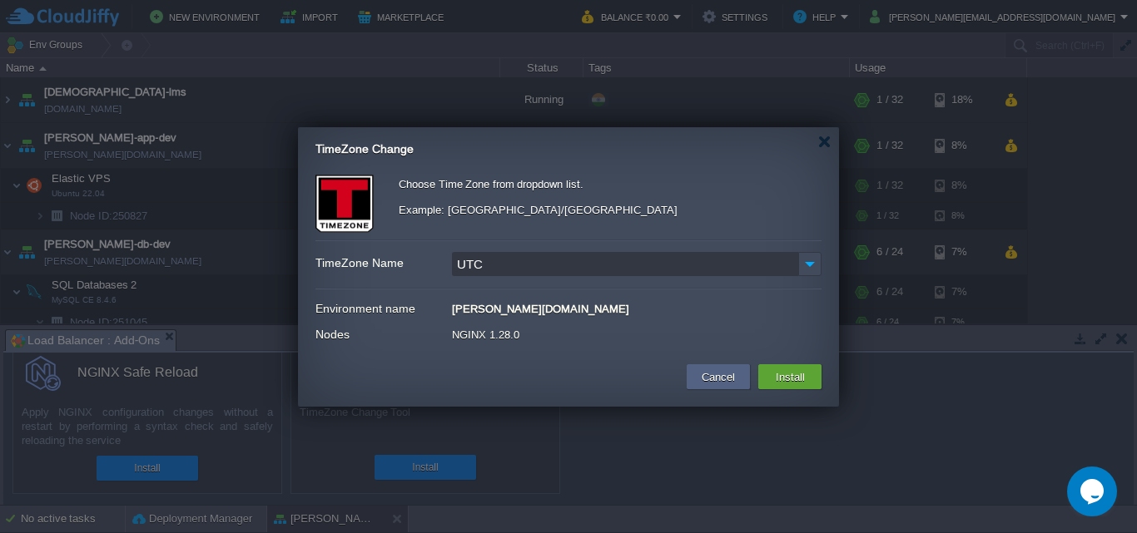
click at [562, 264] on input "UTC" at bounding box center [625, 264] width 346 height 24
type input "U"
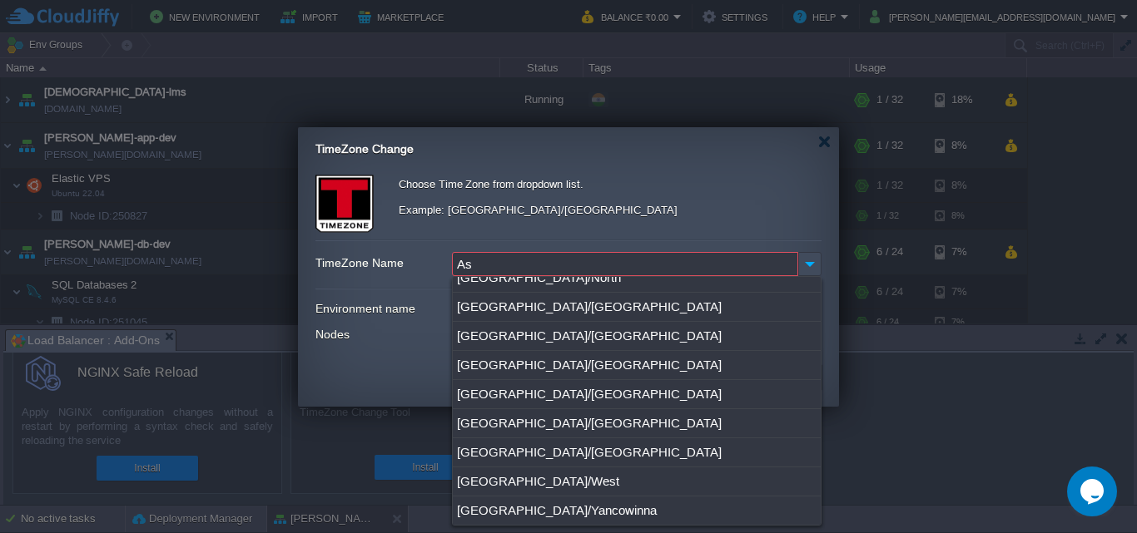
scroll to position [0, 0]
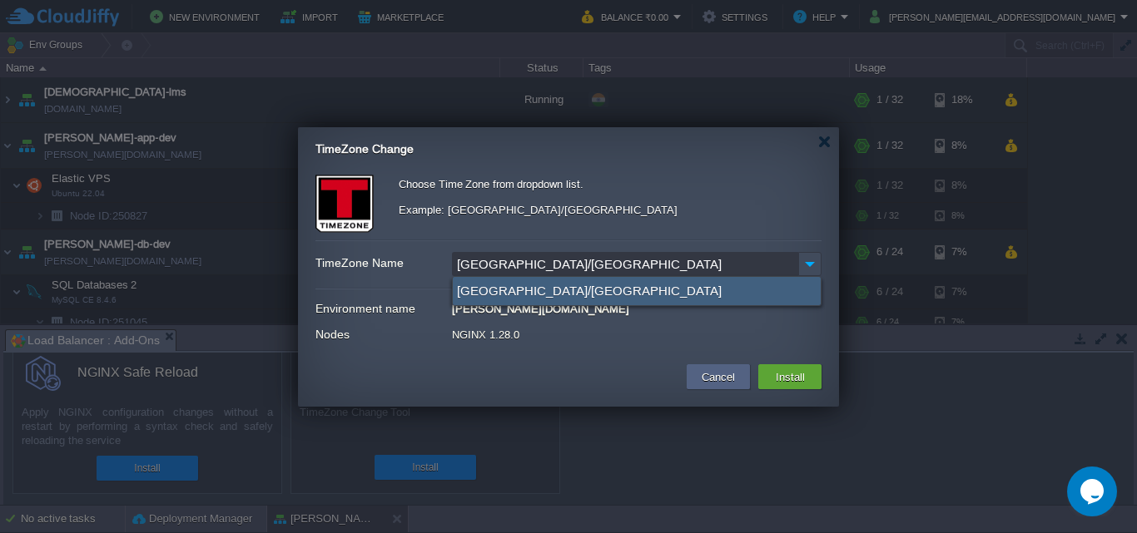
type input "[GEOGRAPHIC_DATA]/[GEOGRAPHIC_DATA]"
click at [512, 285] on div "[GEOGRAPHIC_DATA]/[GEOGRAPHIC_DATA]" at bounding box center [637, 291] width 368 height 28
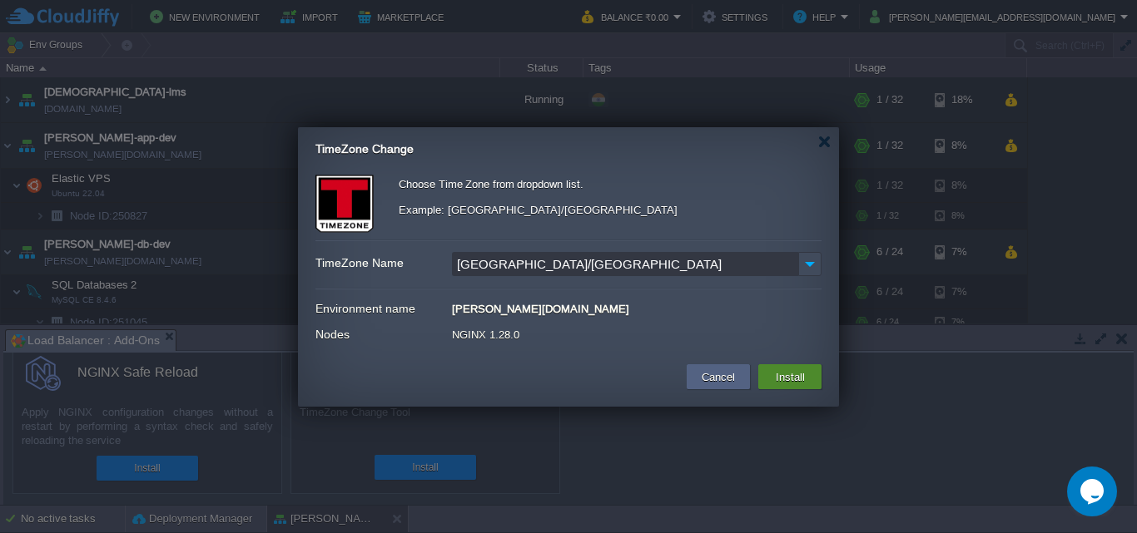
click at [779, 377] on button "Install" at bounding box center [789, 377] width 39 height 20
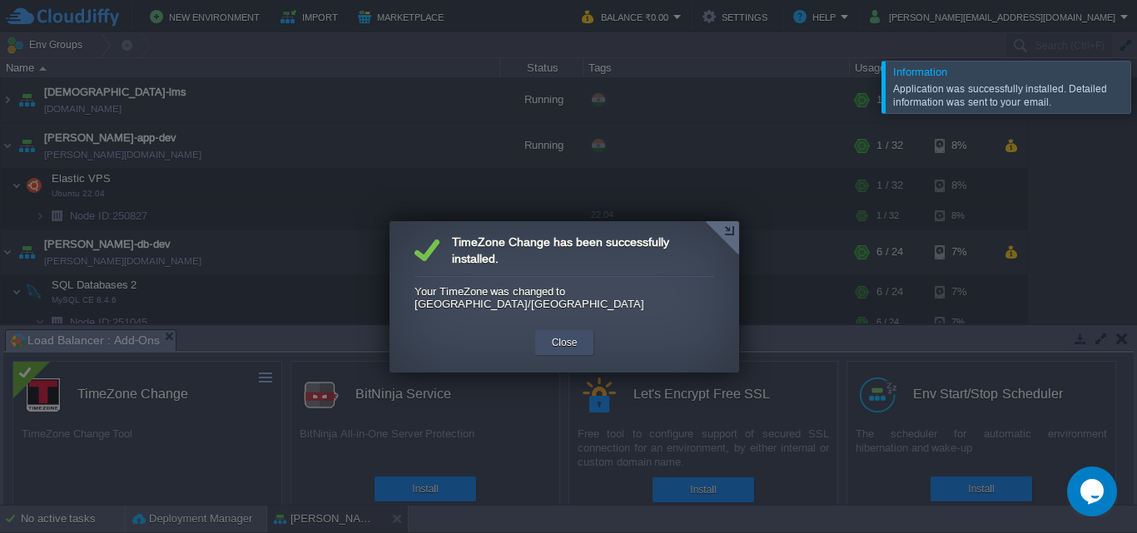
click at [571, 334] on button "Close" at bounding box center [565, 342] width 26 height 17
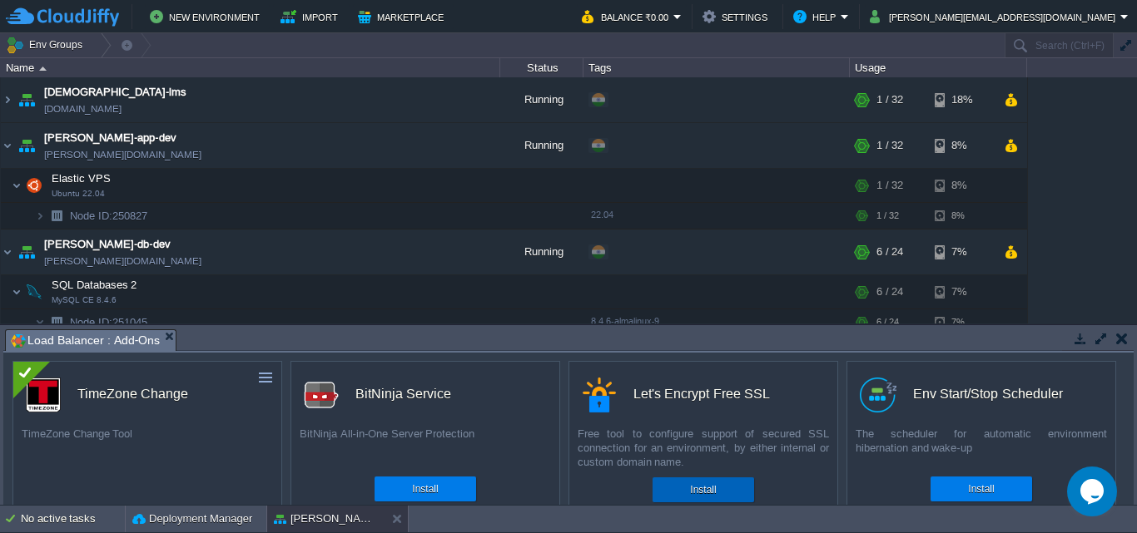
click at [726, 485] on div "Install" at bounding box center [703, 490] width 77 height 25
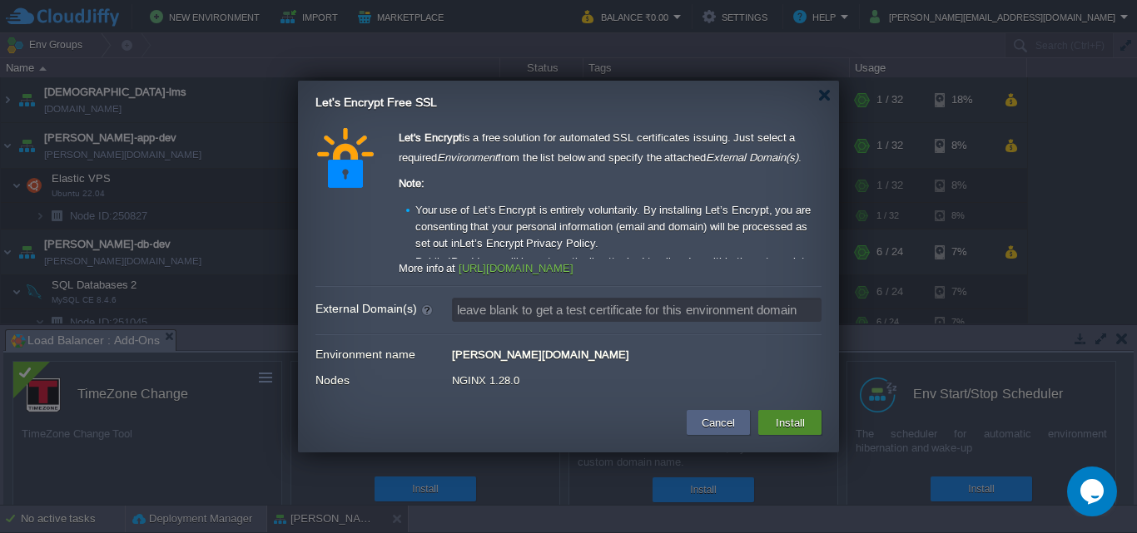
click at [790, 418] on button "Install" at bounding box center [789, 423] width 39 height 20
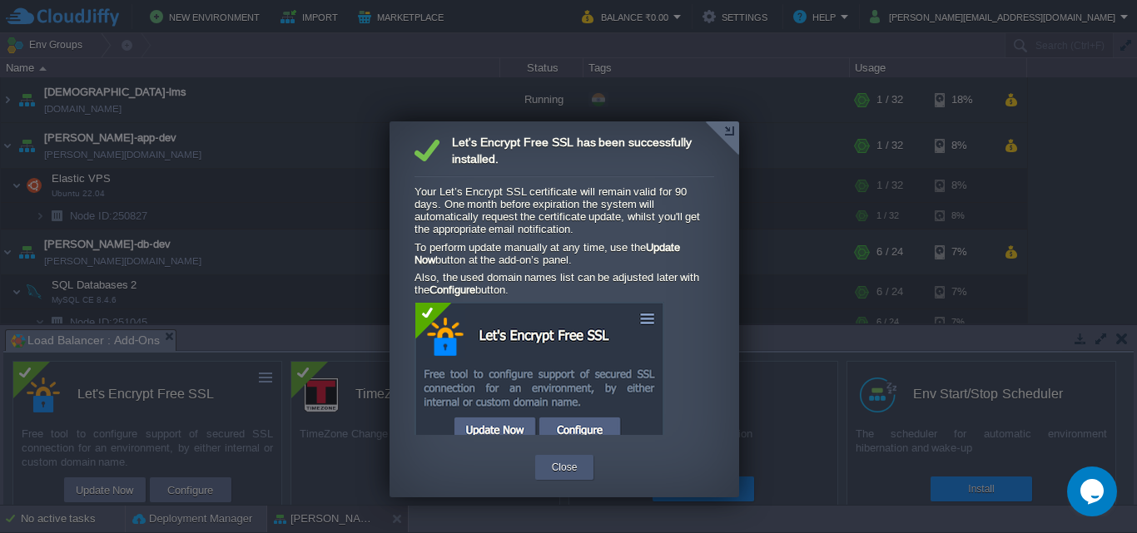
click at [577, 463] on div "Close" at bounding box center [564, 467] width 34 height 25
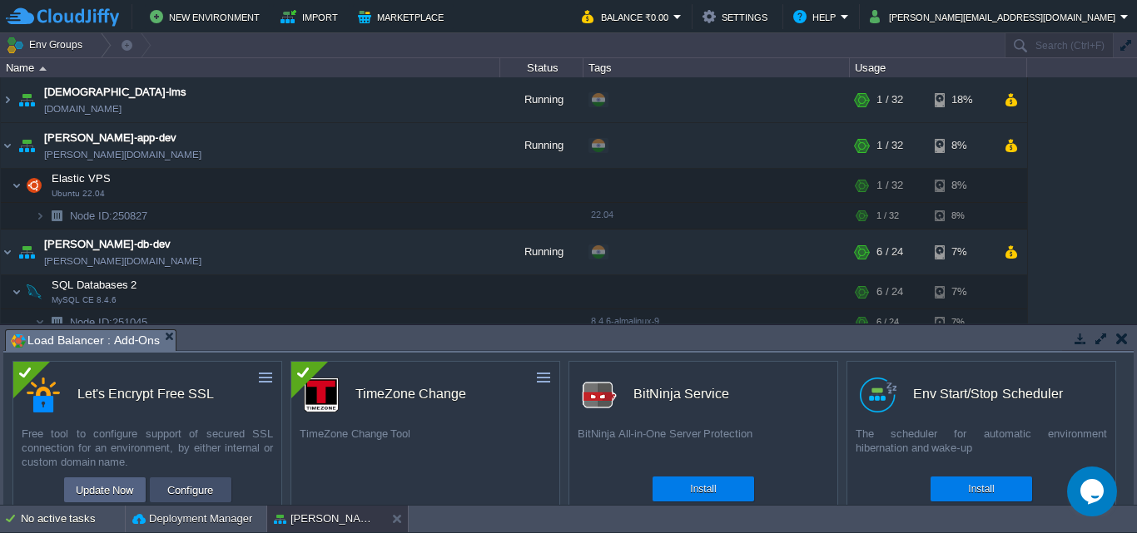
click at [196, 493] on button "Configure" at bounding box center [190, 490] width 56 height 20
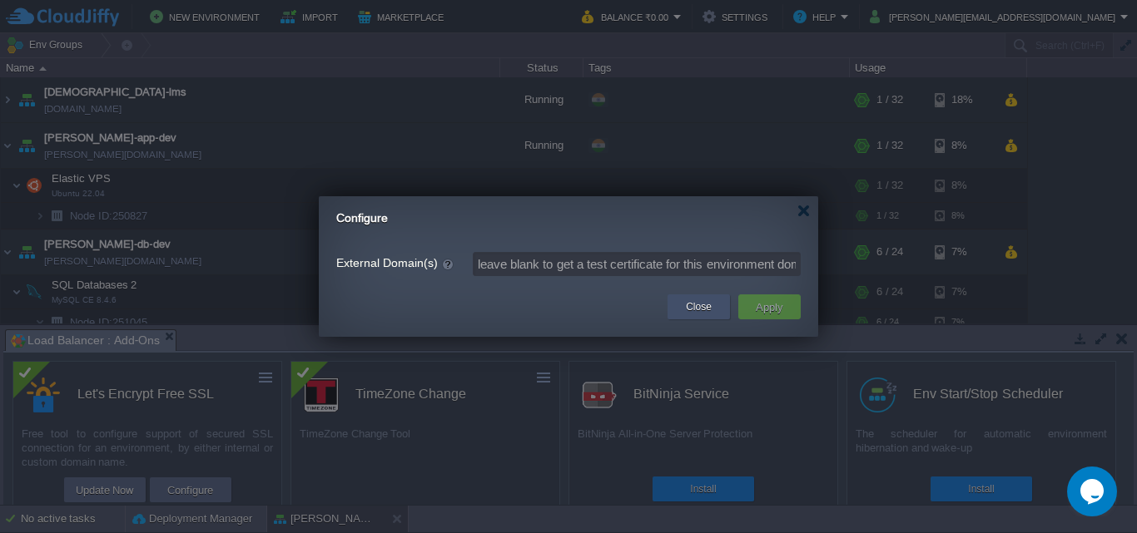
click at [709, 302] on button "Close" at bounding box center [699, 307] width 26 height 17
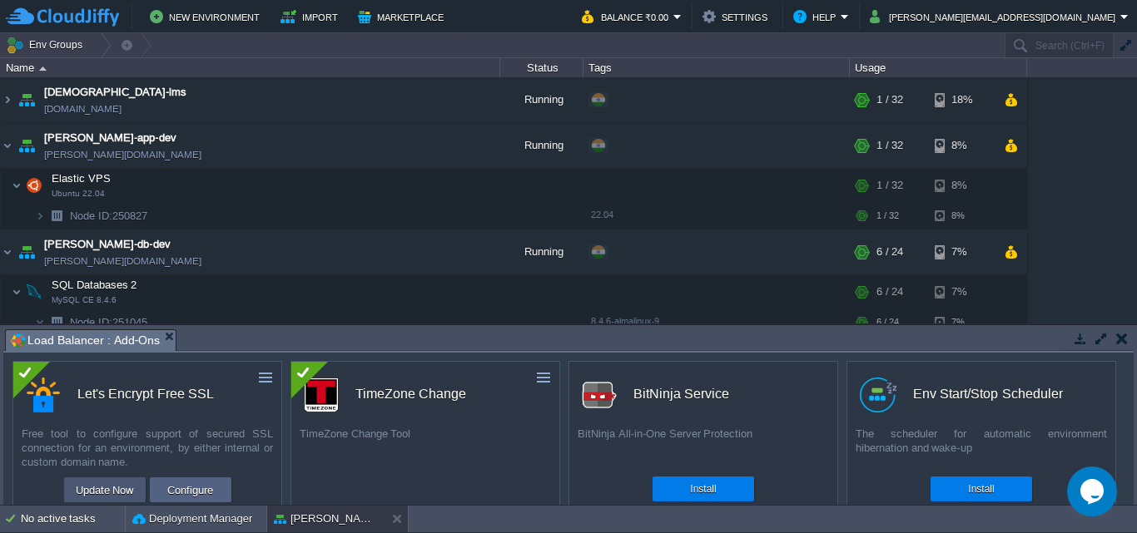
click at [123, 487] on button "Update Now" at bounding box center [105, 490] width 68 height 20
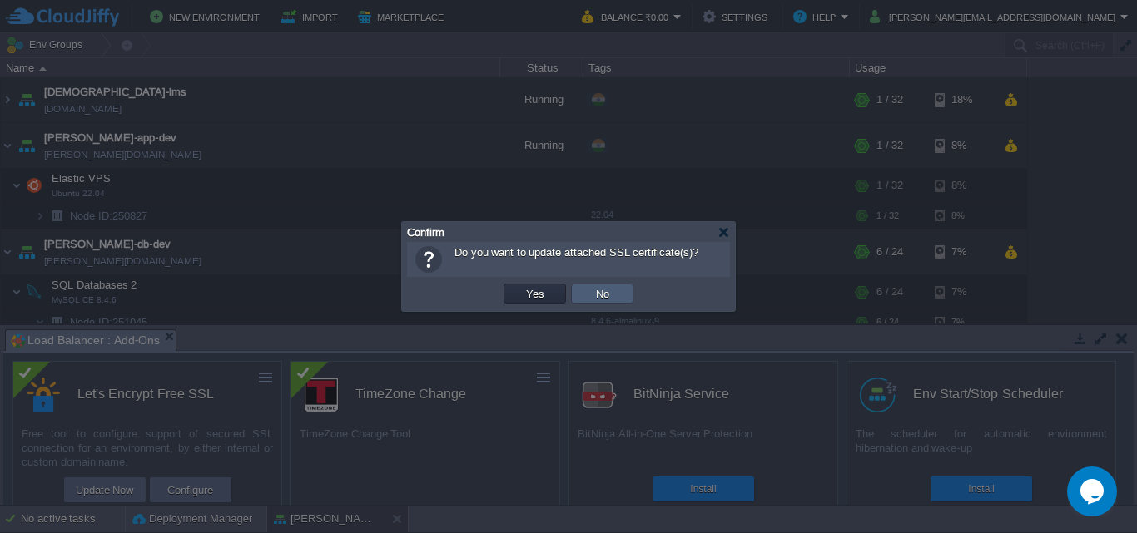
click at [611, 290] on button "No" at bounding box center [602, 293] width 23 height 15
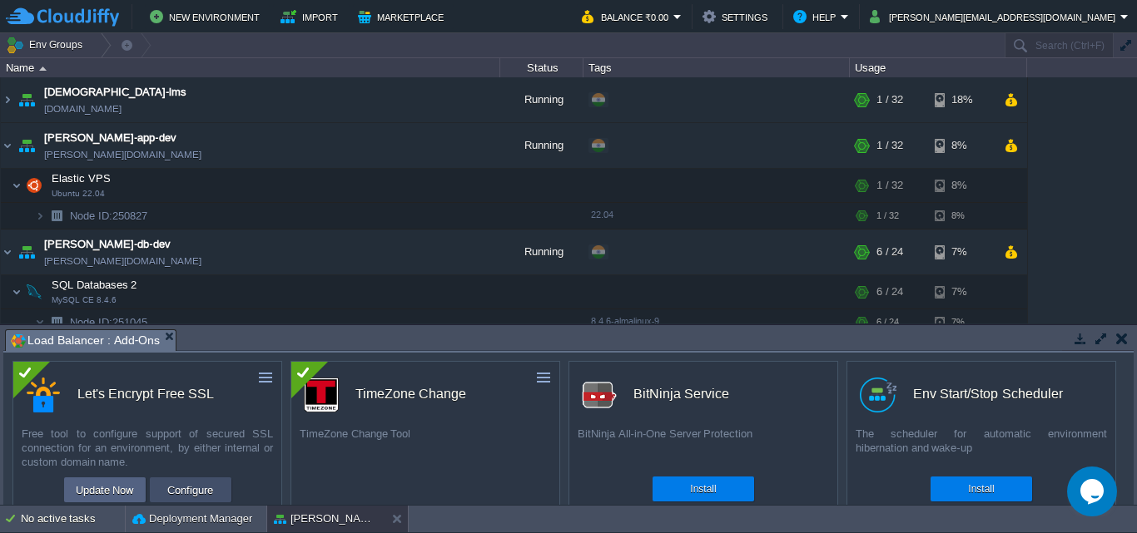
click at [189, 484] on button "Configure" at bounding box center [190, 490] width 56 height 20
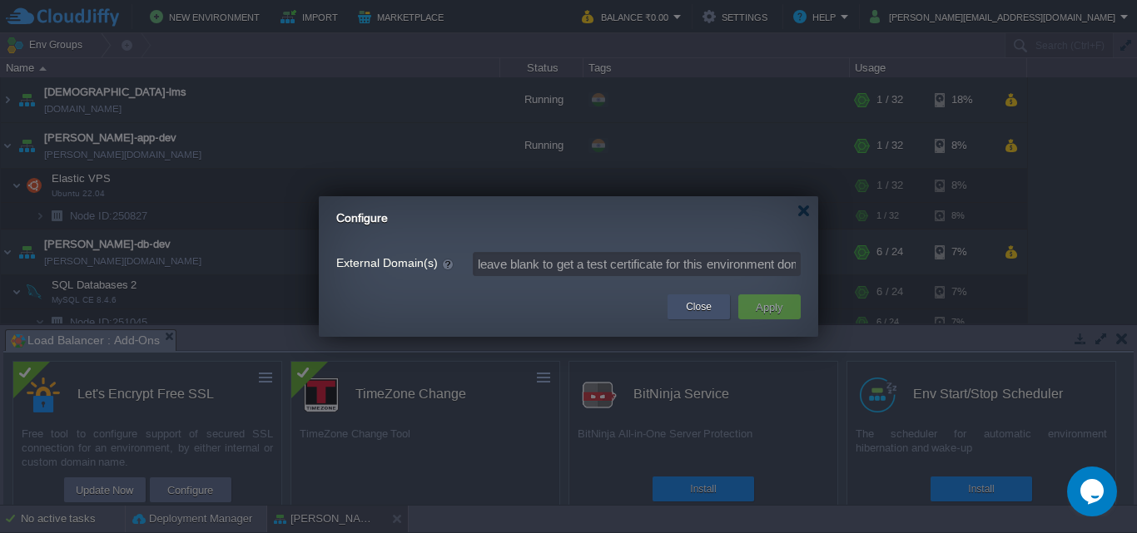
click at [706, 300] on button "Close" at bounding box center [699, 307] width 26 height 17
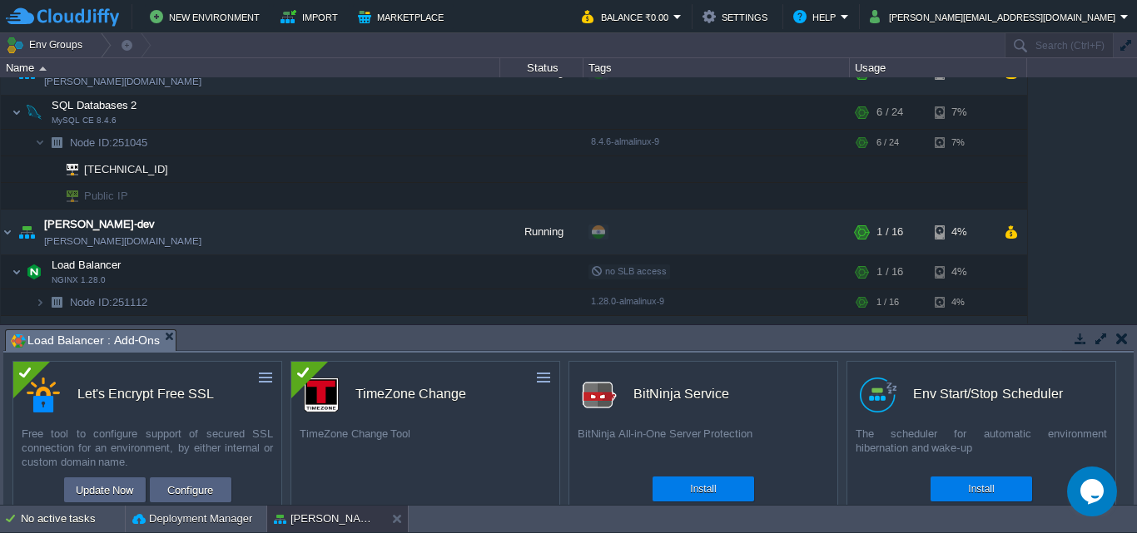
scroll to position [252, 0]
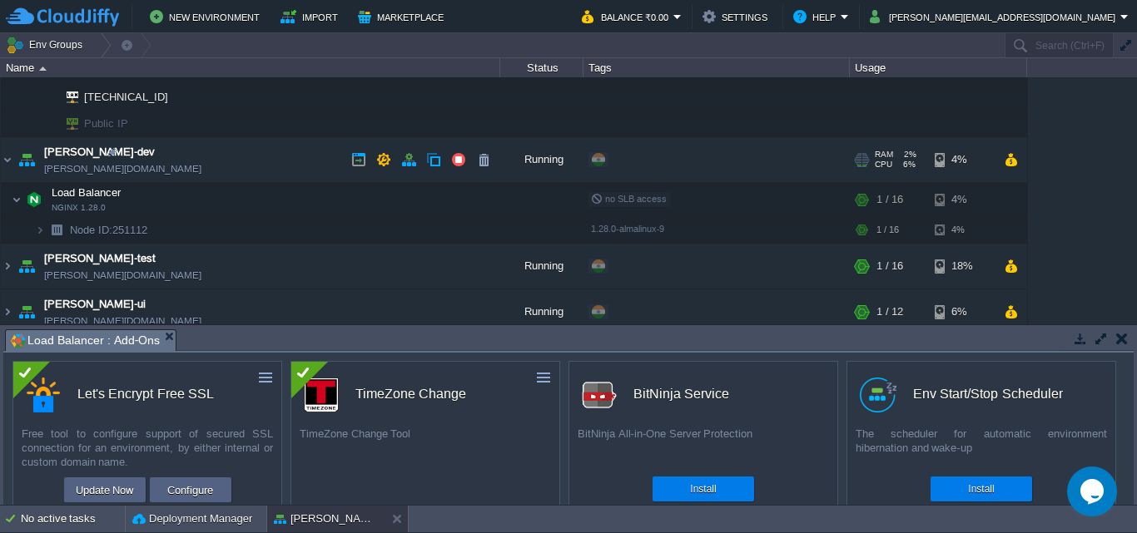
click at [127, 169] on link "[PERSON_NAME][DOMAIN_NAME]" at bounding box center [122, 169] width 157 height 17
click at [1126, 340] on button "button" at bounding box center [1122, 338] width 12 height 15
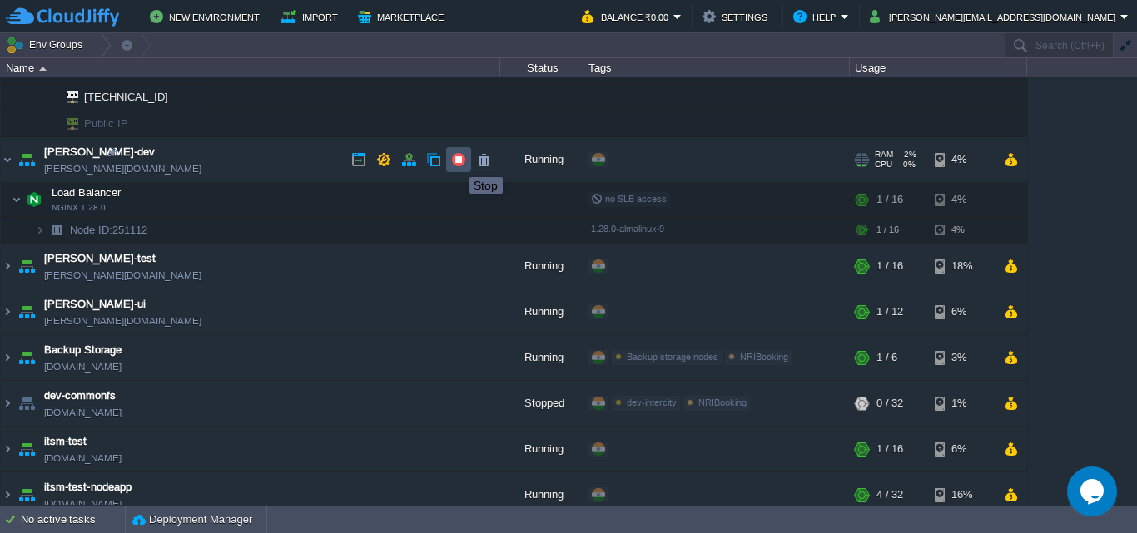
click at [457, 162] on button "button" at bounding box center [458, 159] width 15 height 15
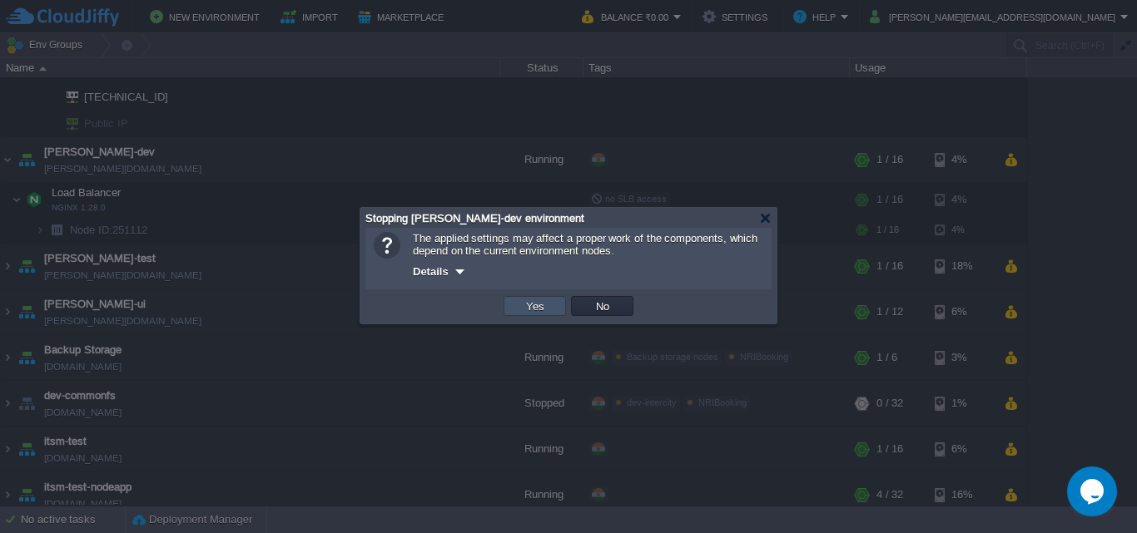
click at [541, 310] on button "Yes" at bounding box center [535, 306] width 28 height 15
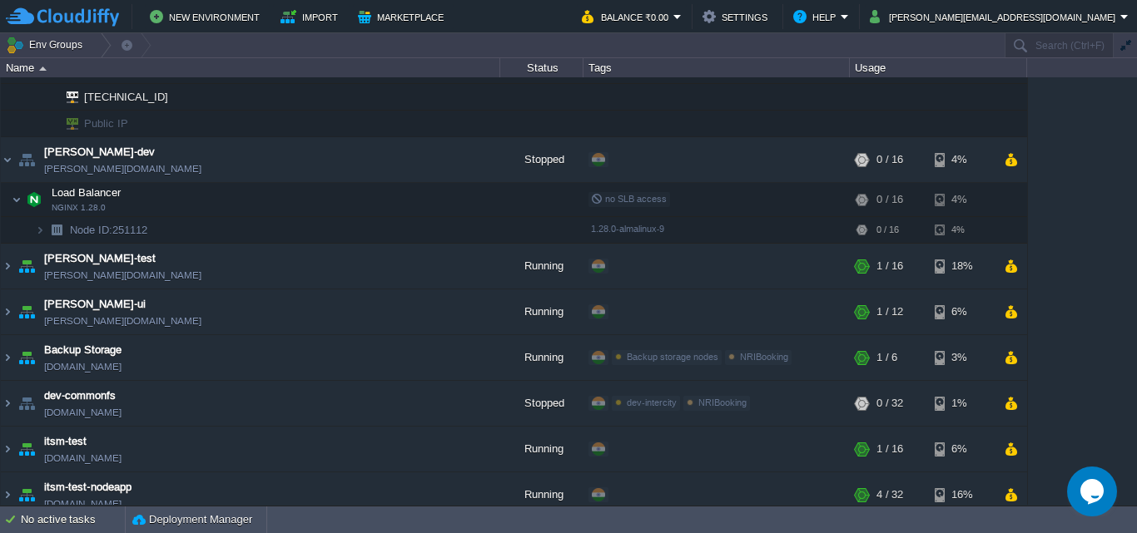
scroll to position [0, 0]
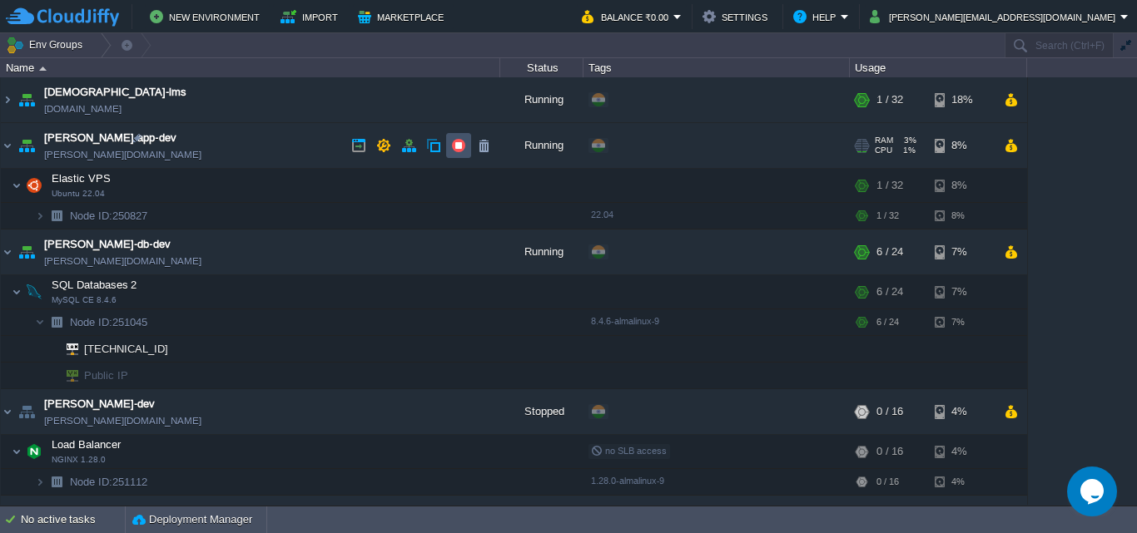
click at [458, 141] on button "button" at bounding box center [458, 145] width 15 height 15
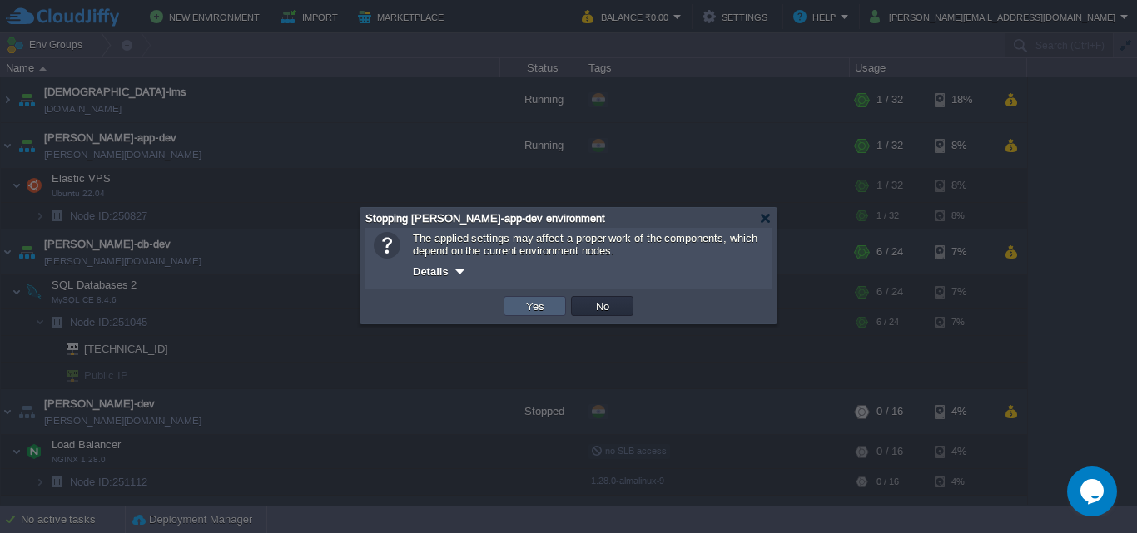
click at [526, 304] on button "Yes" at bounding box center [535, 306] width 28 height 15
